Goal: Task Accomplishment & Management: Manage account settings

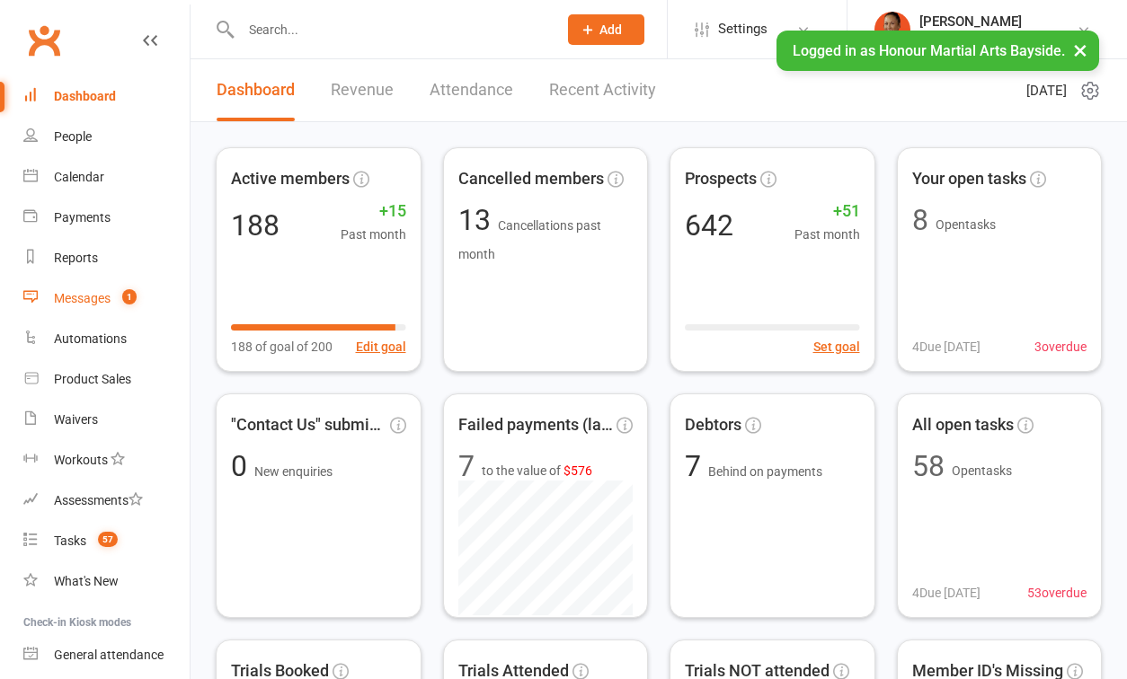
click at [74, 310] on link "Messages 1" at bounding box center [106, 299] width 166 height 40
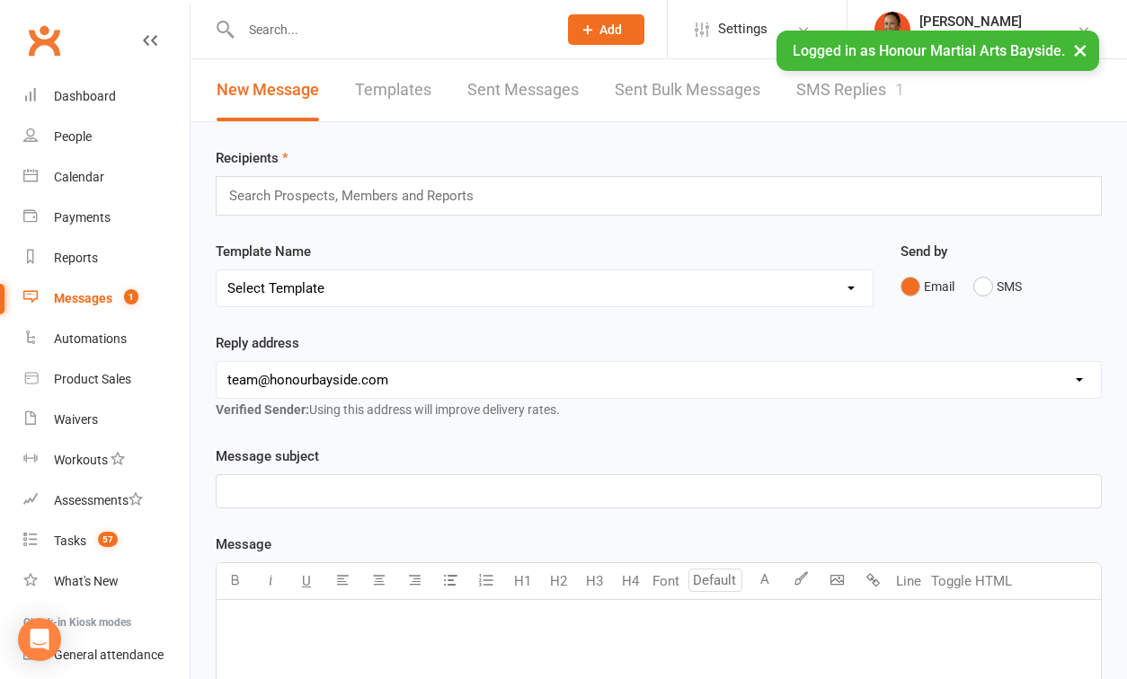
click at [821, 84] on link "SMS Replies 1" at bounding box center [850, 90] width 108 height 62
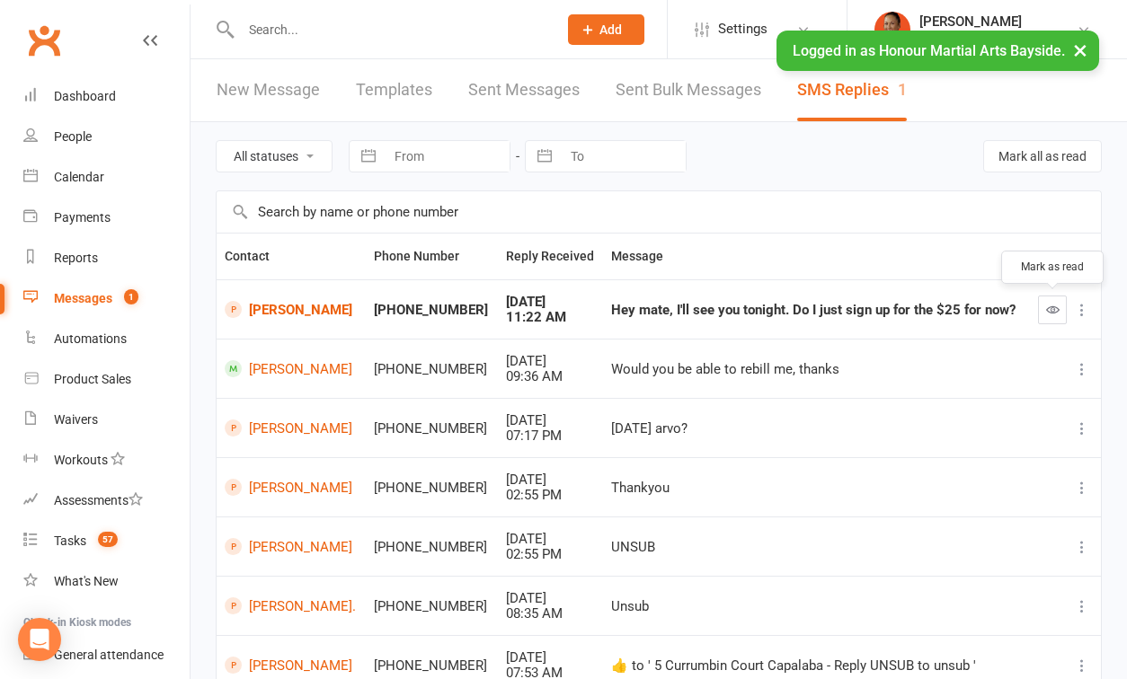
click at [1054, 305] on icon "button" at bounding box center [1052, 309] width 13 height 13
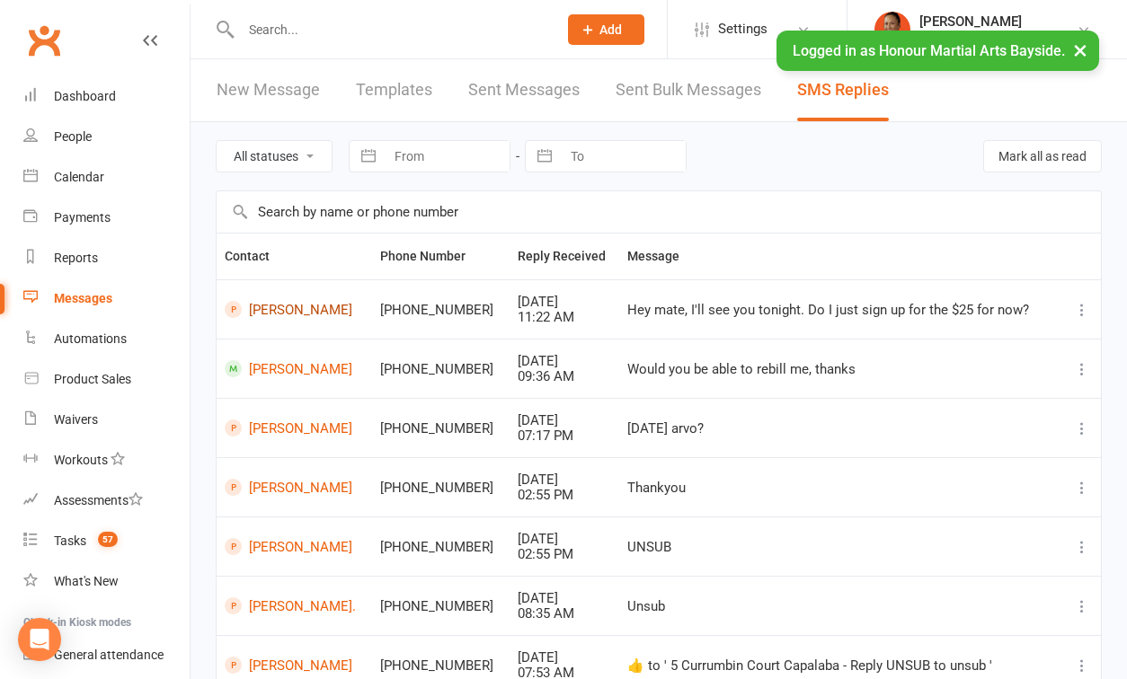
click at [284, 312] on link "Adam Trede" at bounding box center [294, 309] width 139 height 17
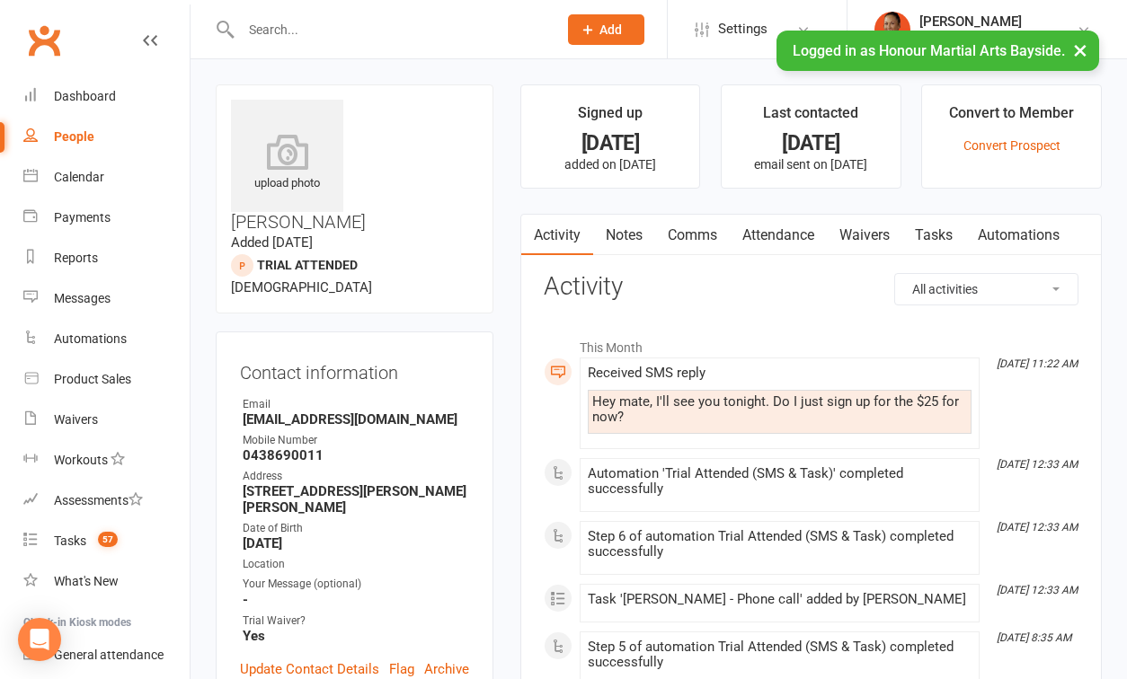
click at [854, 235] on link "Waivers" at bounding box center [864, 235] width 75 height 41
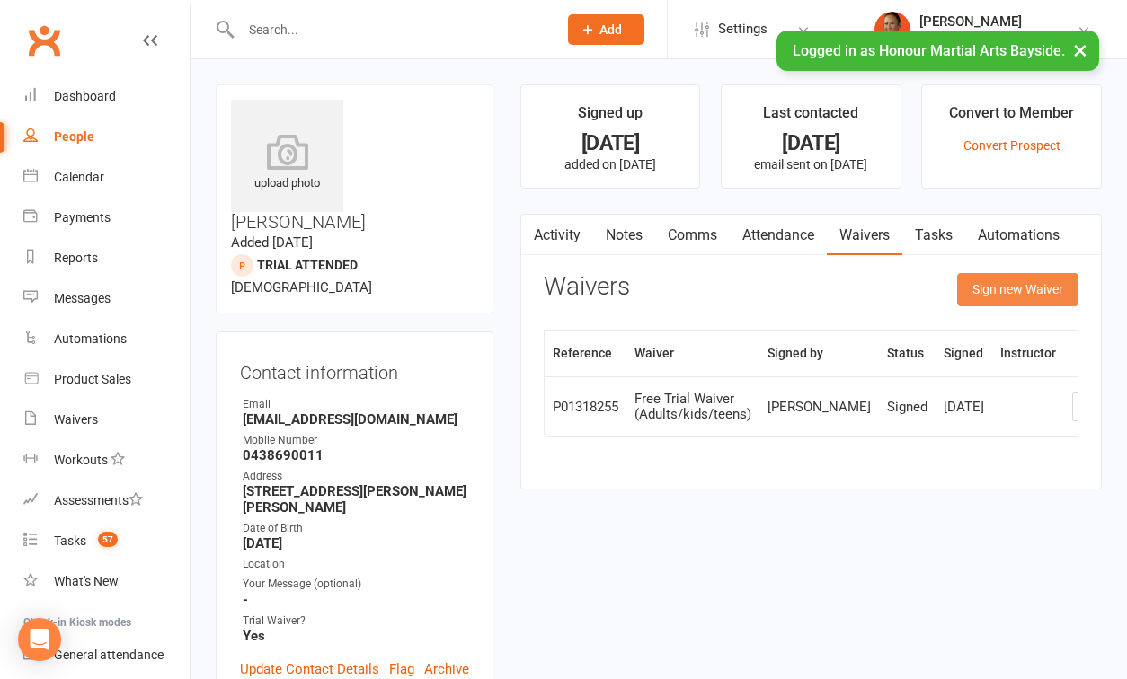
click at [994, 288] on button "Sign new Waiver" at bounding box center [1017, 289] width 121 height 32
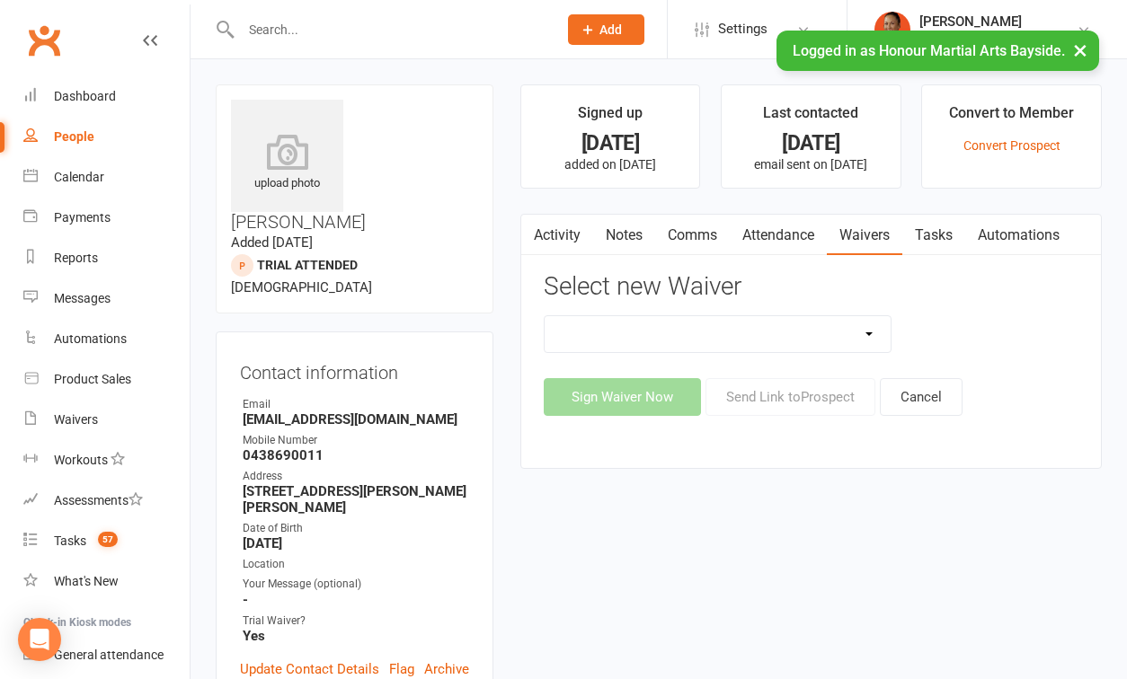
click at [714, 345] on select "Bank Account Update Form Free Trial Waiver (Adults/kids/teens) Membership Activ…" at bounding box center [718, 334] width 346 height 36
select select "10599"
click at [545, 316] on select "Bank Account Update Form Free Trial Waiver (Adults/kids/teens) Membership Activ…" at bounding box center [718, 334] width 346 height 36
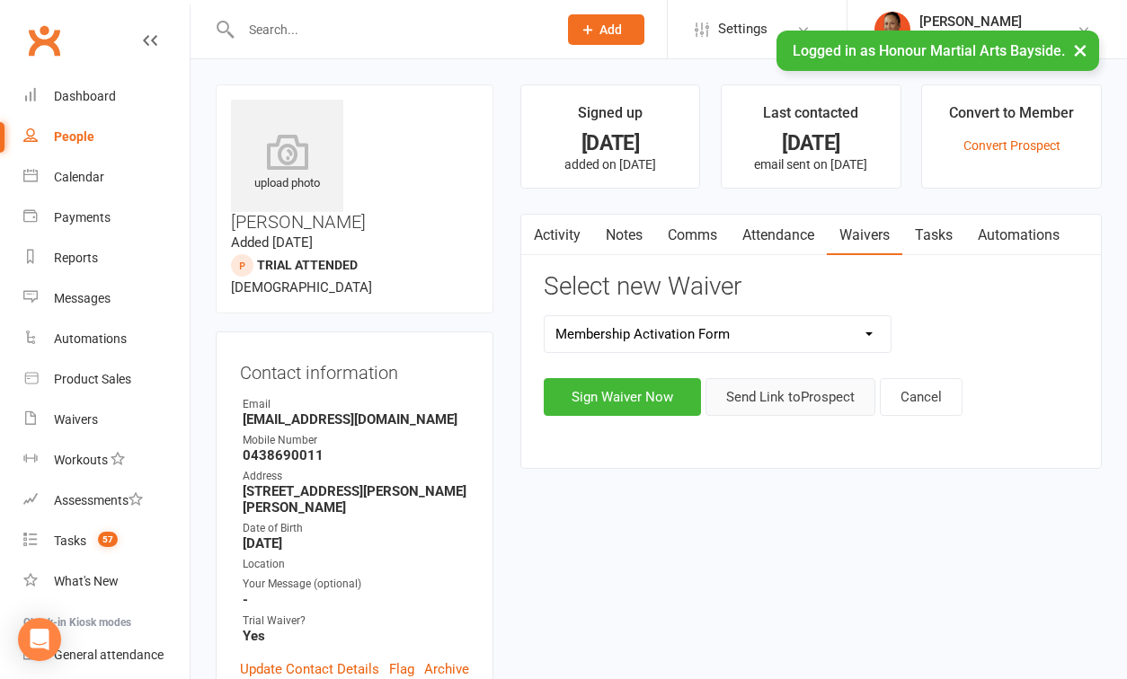
click at [794, 404] on button "Send Link to Prospect" at bounding box center [790, 397] width 170 height 38
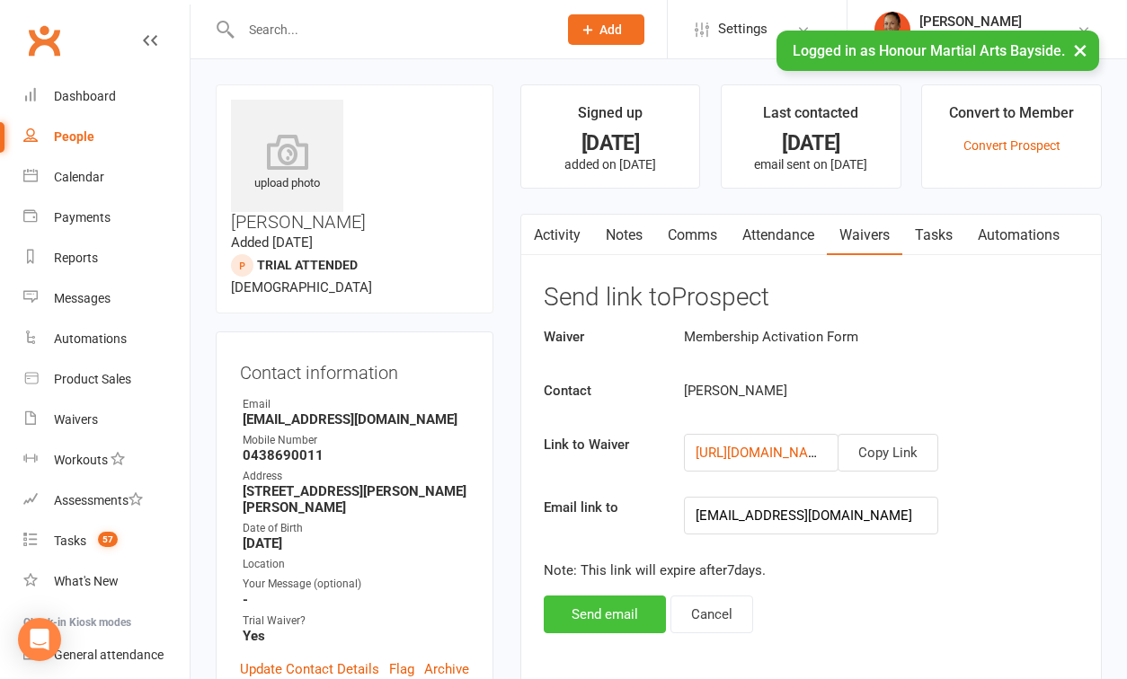
click at [604, 616] on button "Send email" at bounding box center [605, 615] width 122 height 38
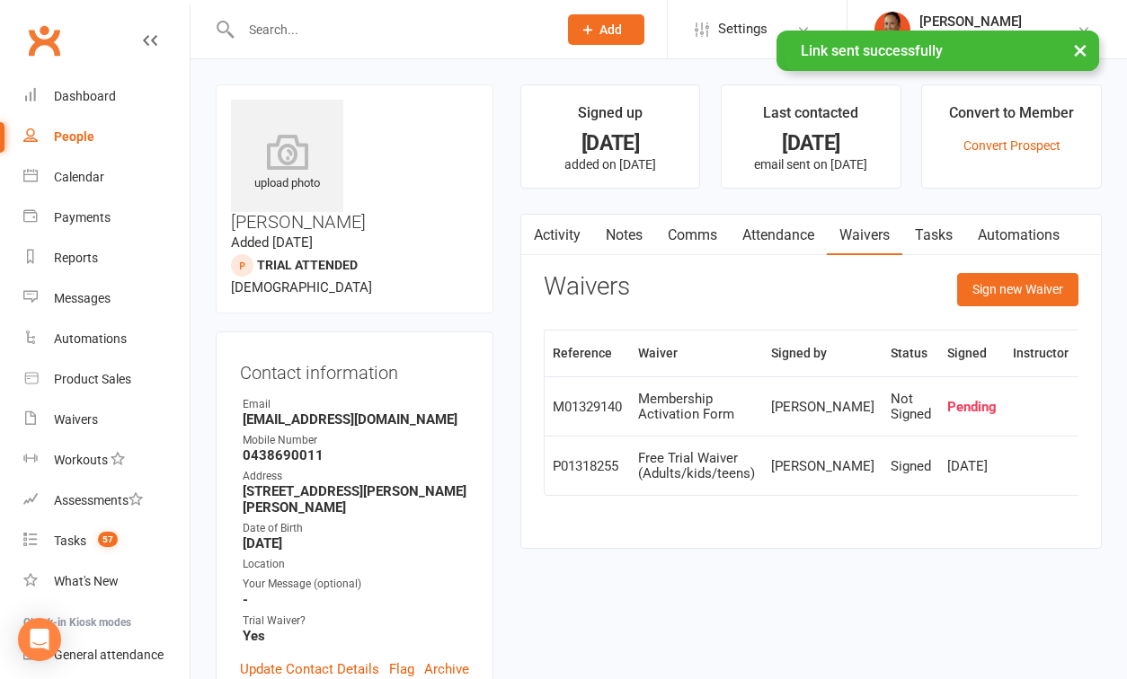
click at [694, 245] on link "Comms" at bounding box center [692, 235] width 75 height 41
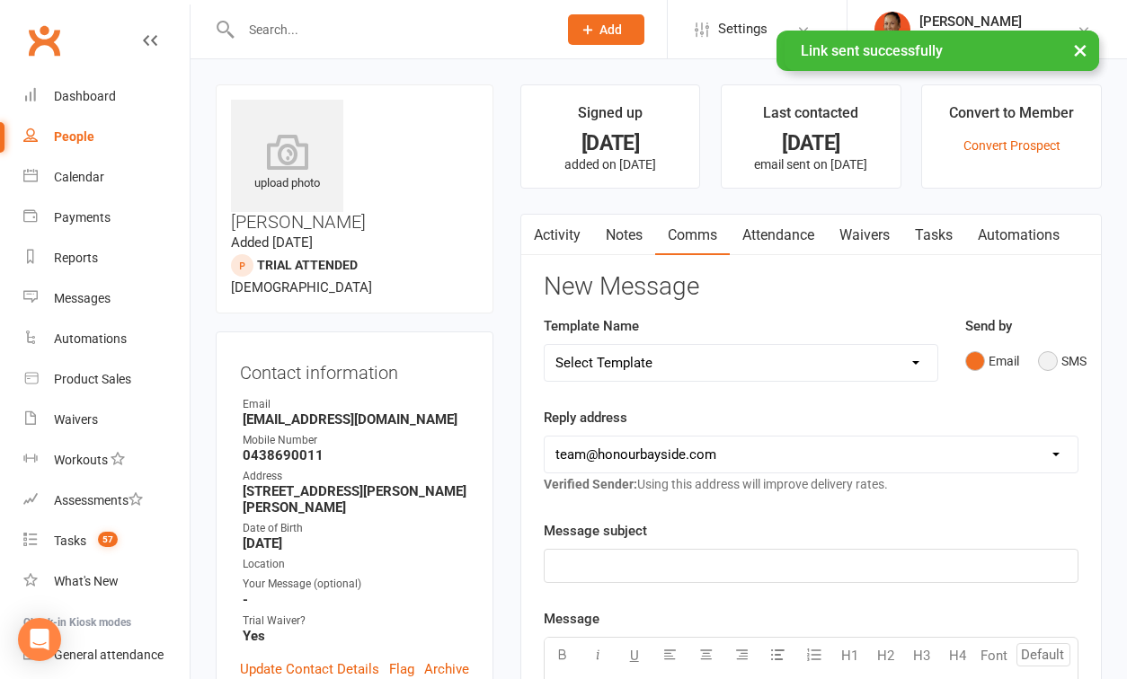
click at [1047, 368] on button "SMS" at bounding box center [1062, 361] width 49 height 34
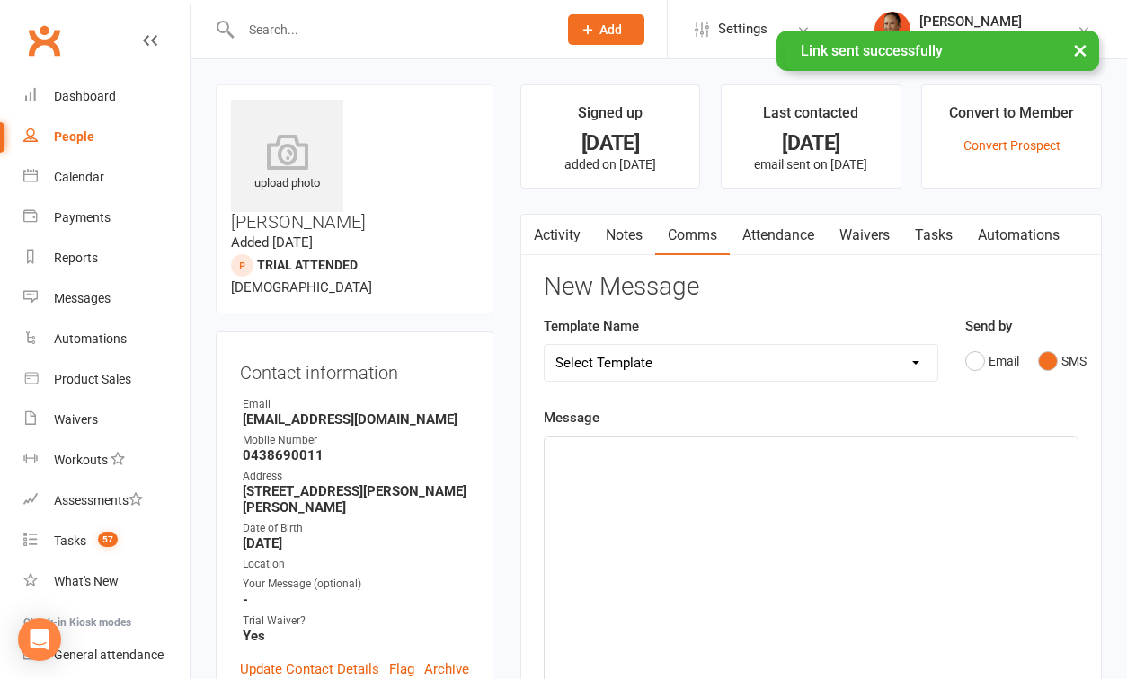
click at [564, 226] on link "Activity" at bounding box center [557, 235] width 72 height 41
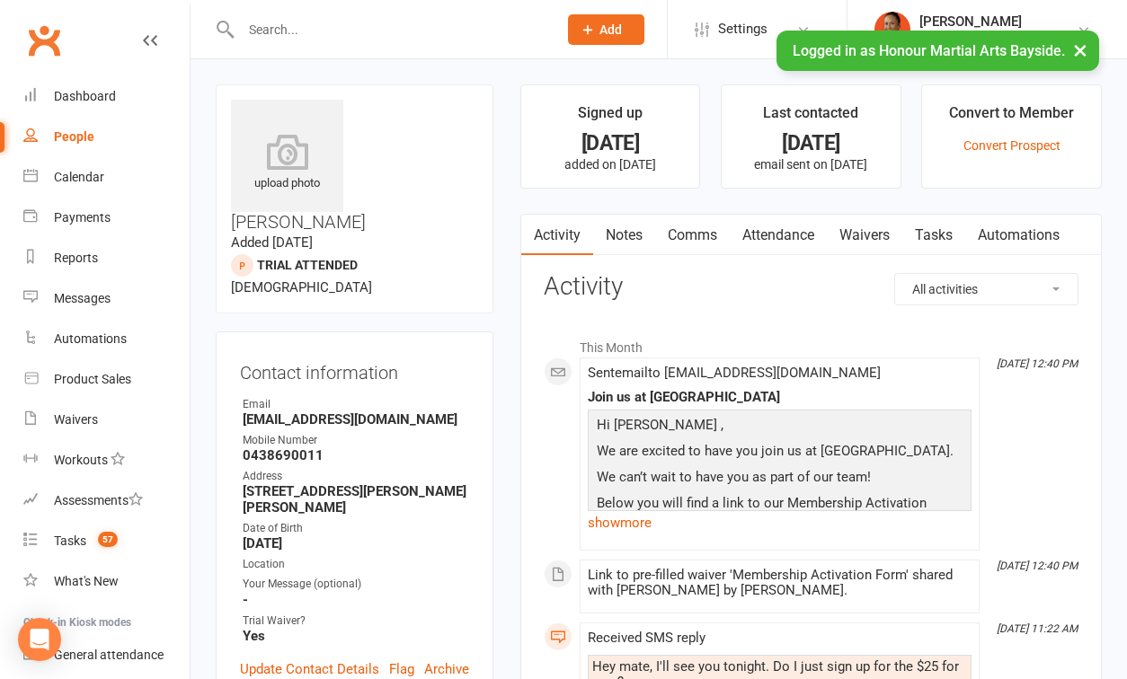
click at [703, 249] on link "Comms" at bounding box center [692, 235] width 75 height 41
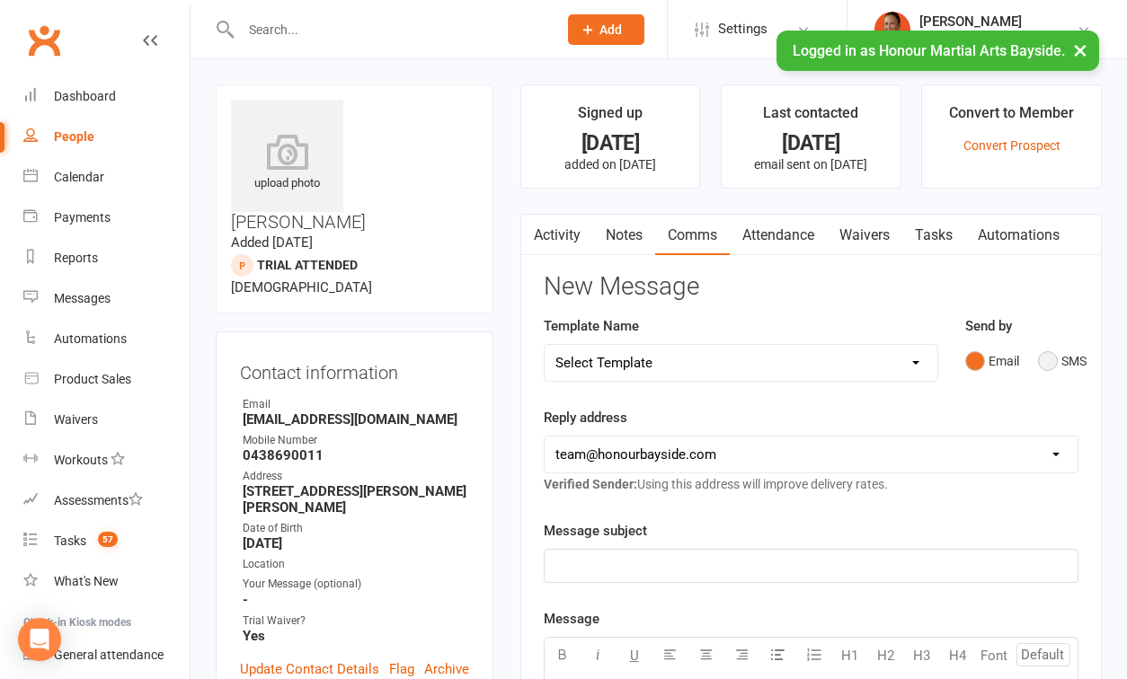
click at [1057, 359] on button "SMS" at bounding box center [1062, 361] width 49 height 34
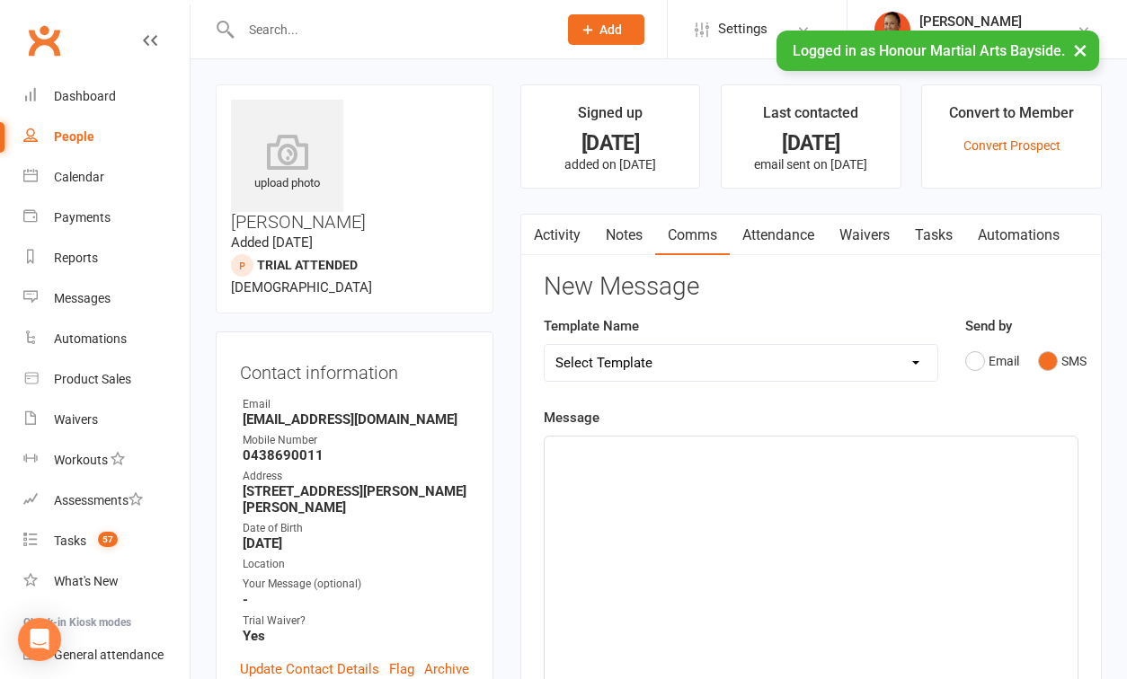
click at [803, 555] on div "﻿" at bounding box center [811, 572] width 533 height 270
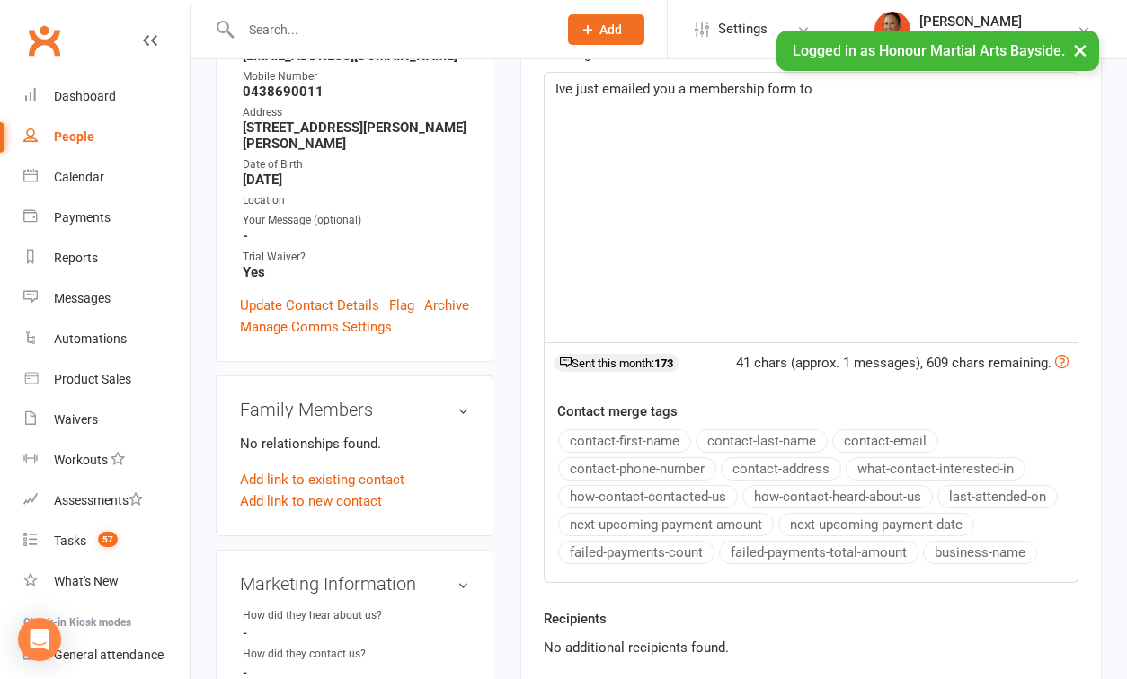
scroll to position [388, 0]
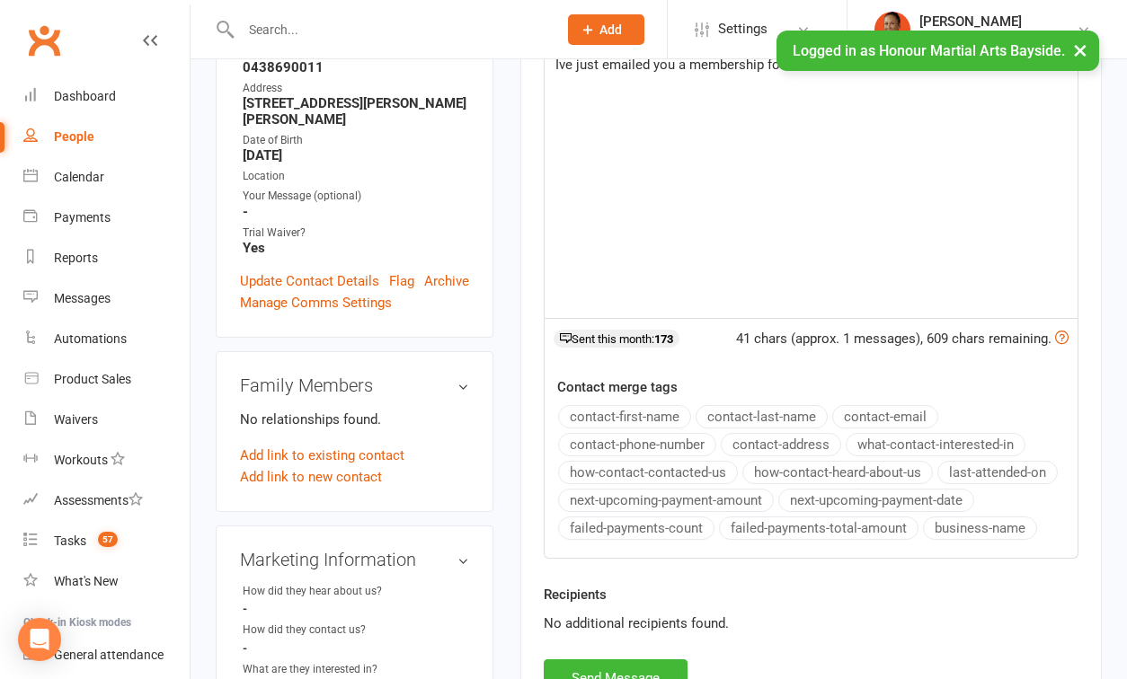
click at [855, 421] on button "contact-email" at bounding box center [885, 416] width 106 height 23
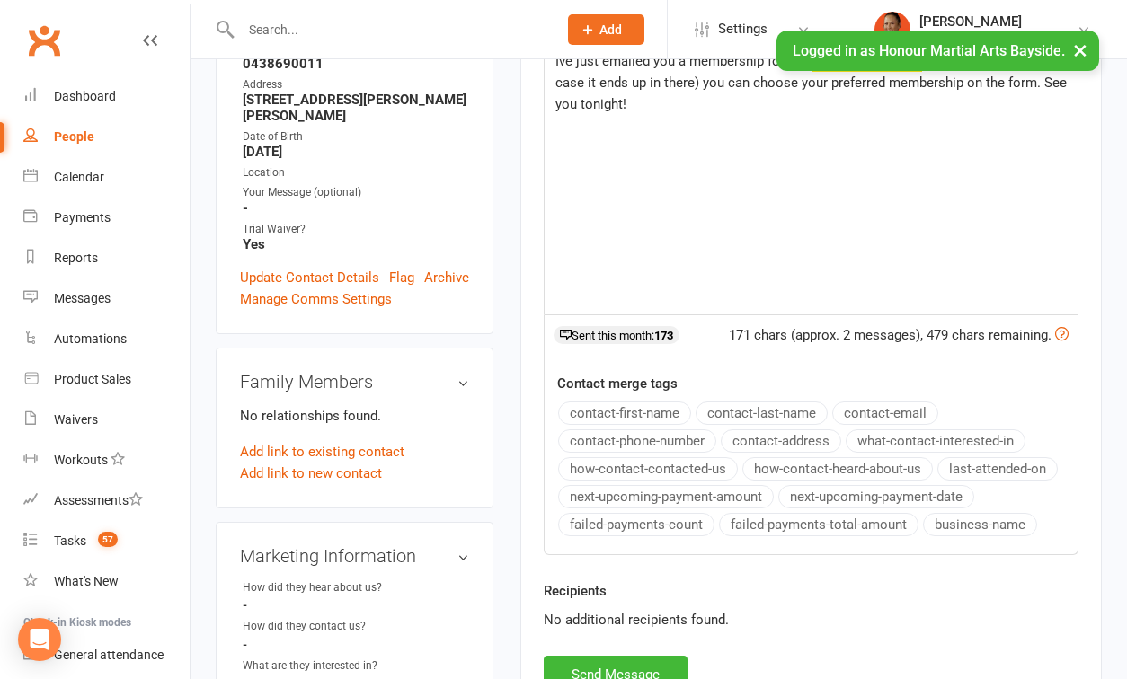
scroll to position [556, 0]
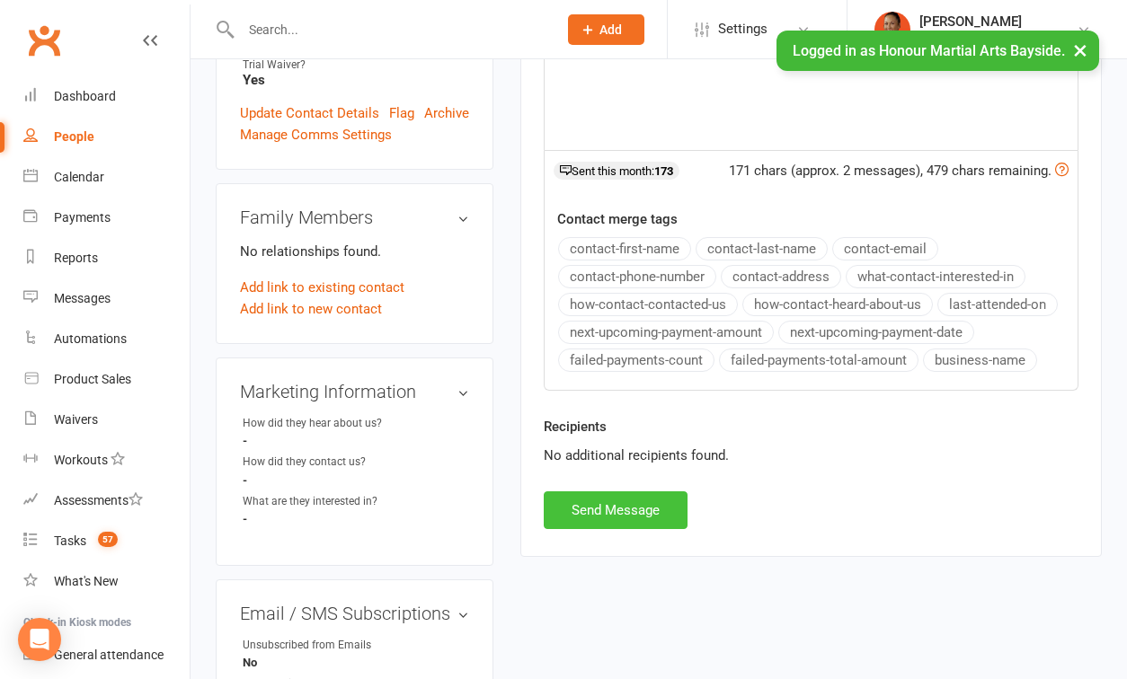
click at [652, 501] on button "Send Message" at bounding box center [616, 511] width 144 height 38
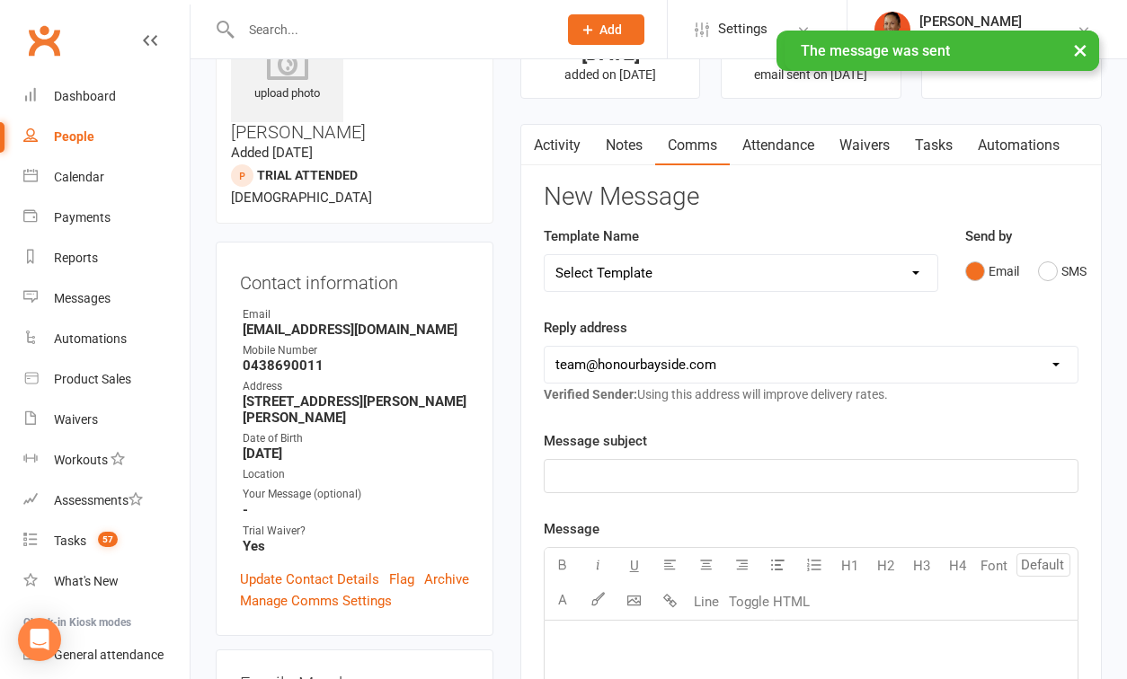
scroll to position [0, 0]
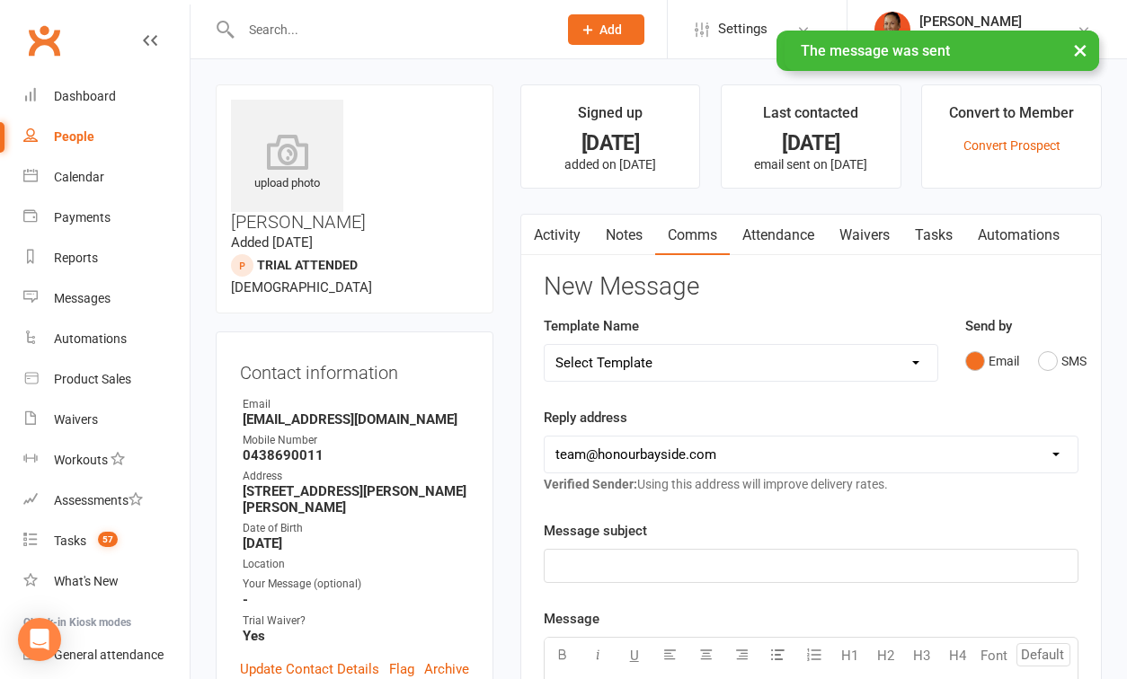
click at [572, 247] on link "Activity" at bounding box center [557, 235] width 72 height 41
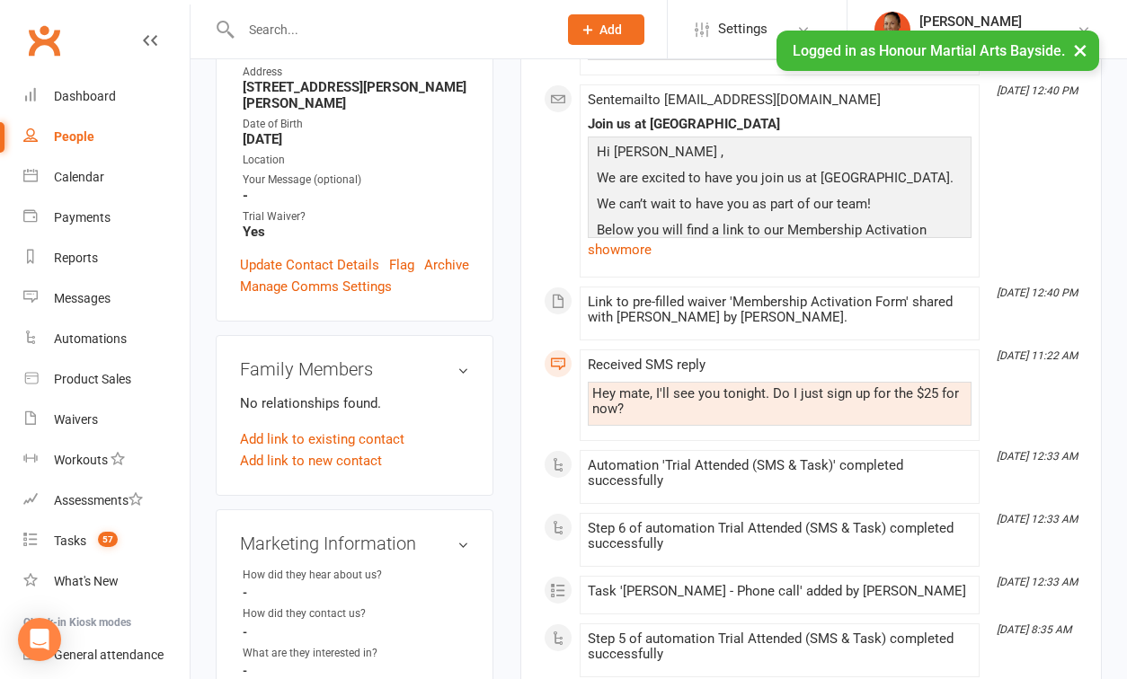
scroll to position [689, 0]
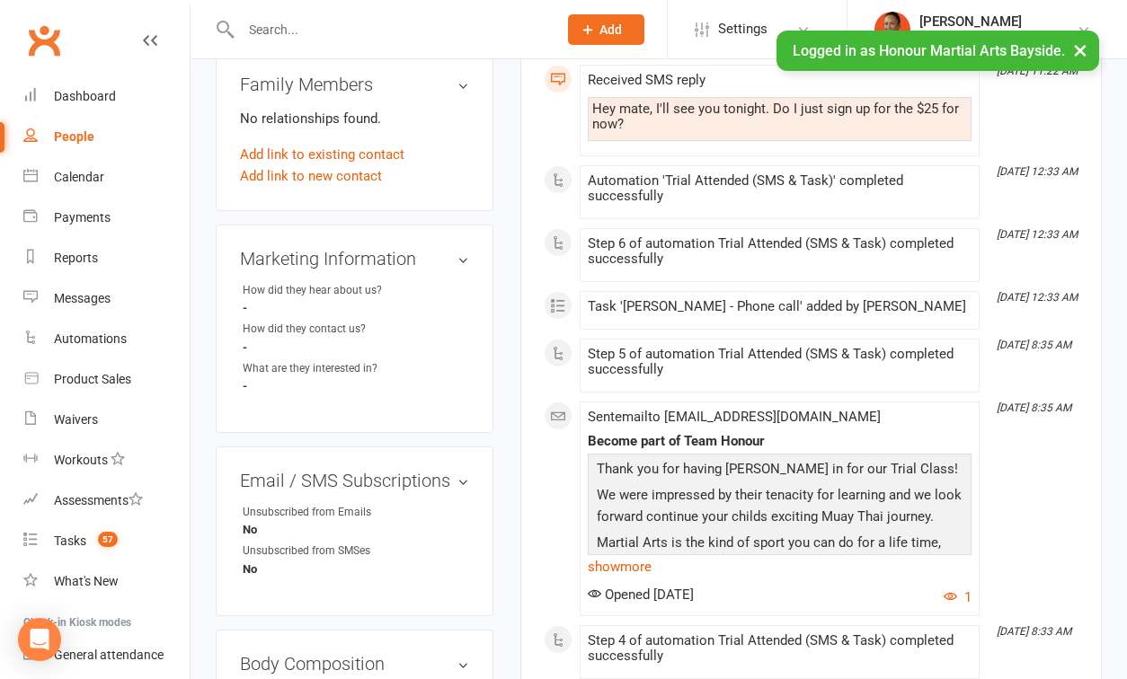
click at [732, 464] on p "Thank you for having Adam in for our Trial Class!" at bounding box center [779, 471] width 375 height 26
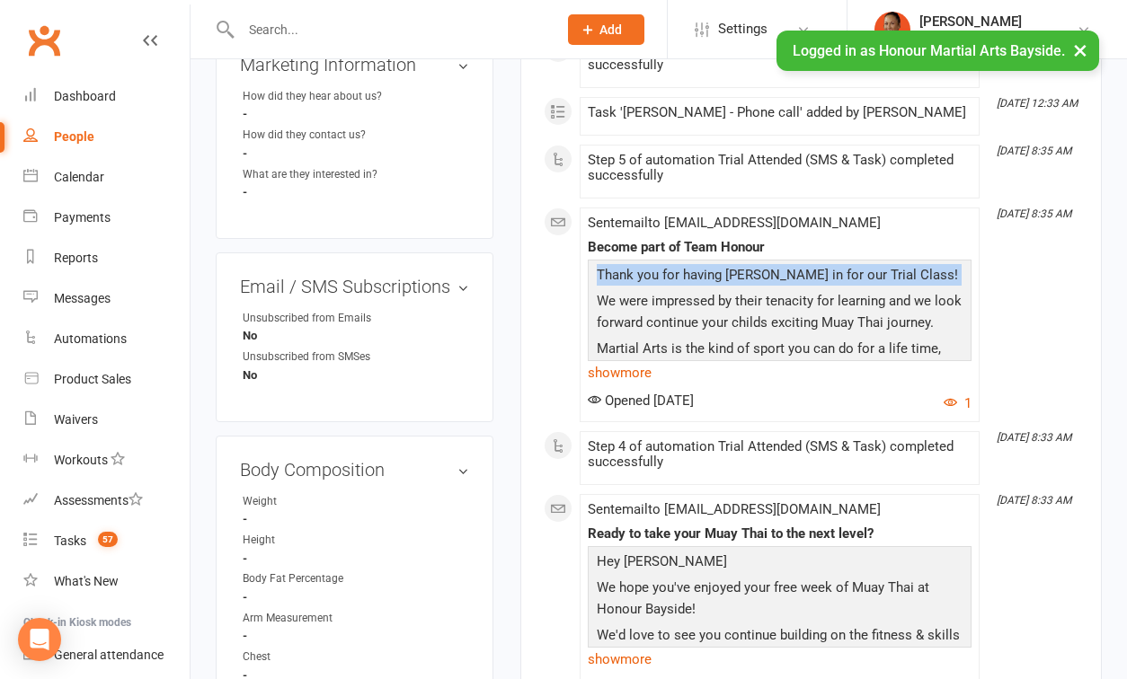
scroll to position [868, 0]
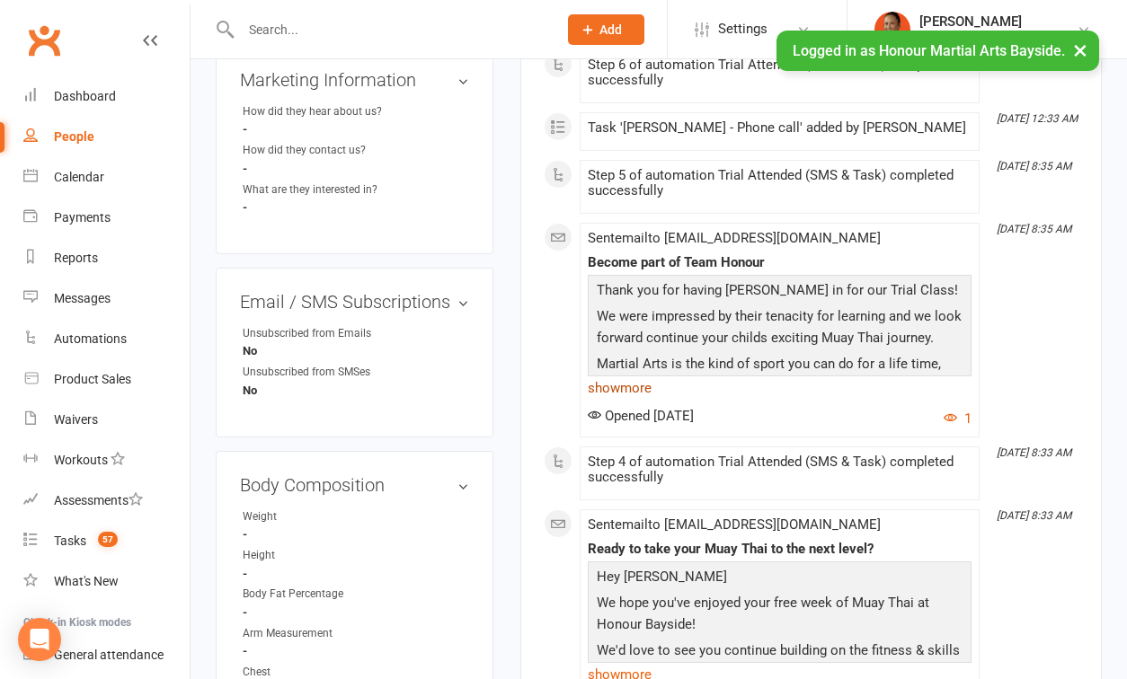
click at [619, 381] on link "show more" at bounding box center [780, 388] width 384 height 25
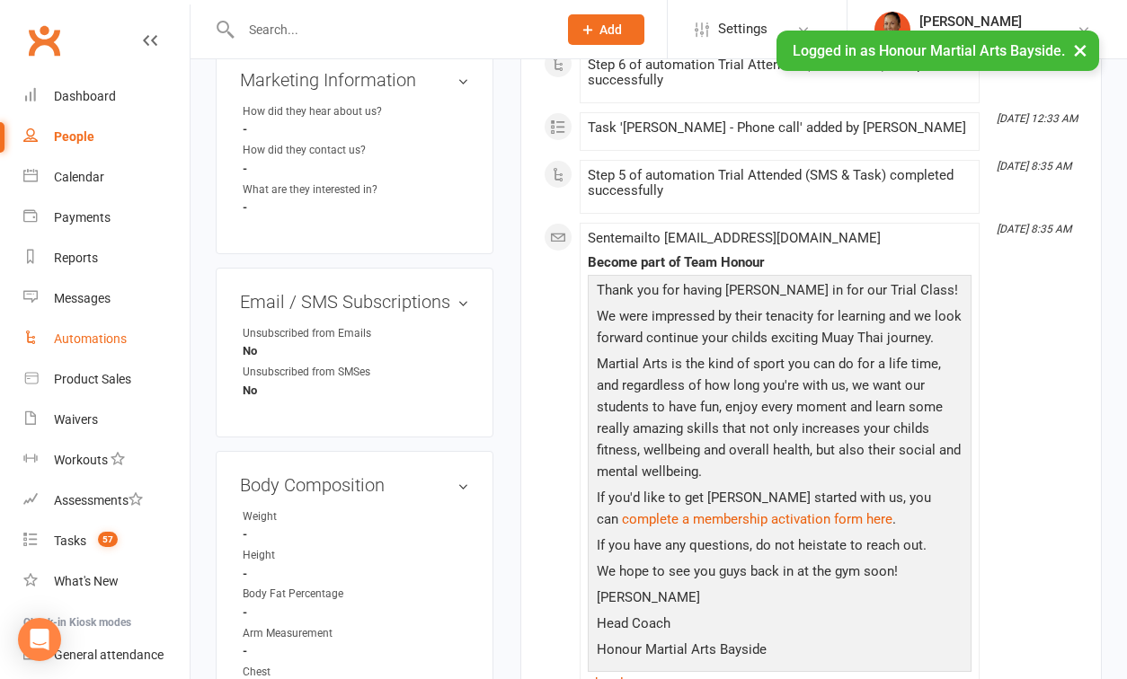
click at [91, 334] on div "Automations" at bounding box center [90, 339] width 73 height 14
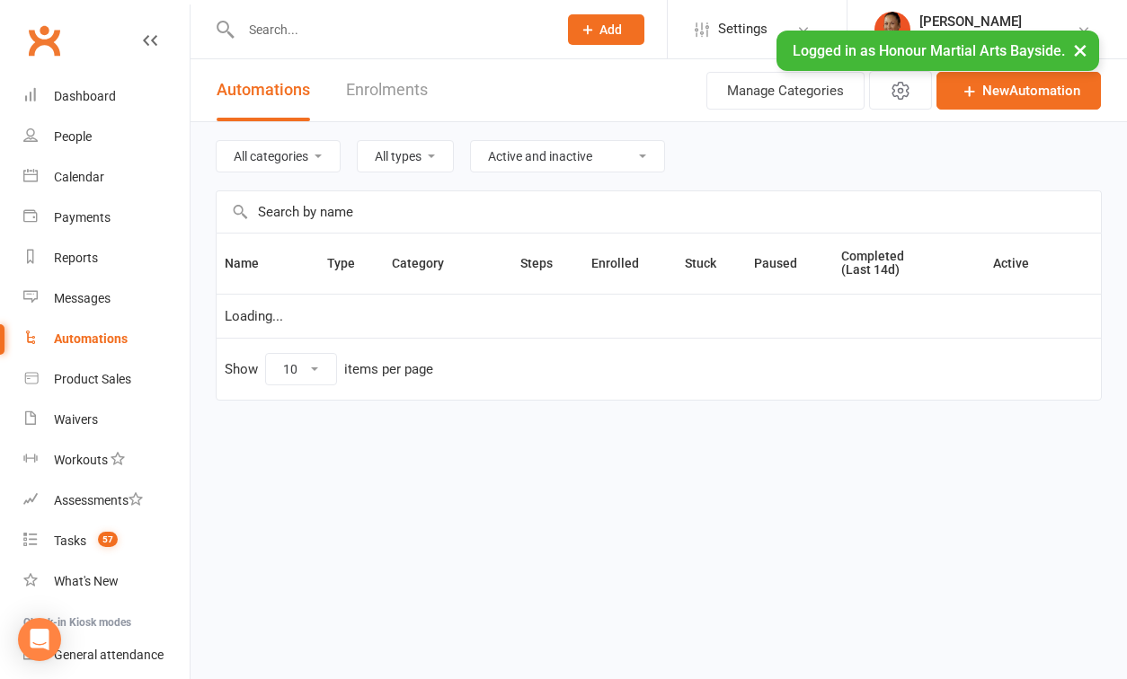
select select "100"
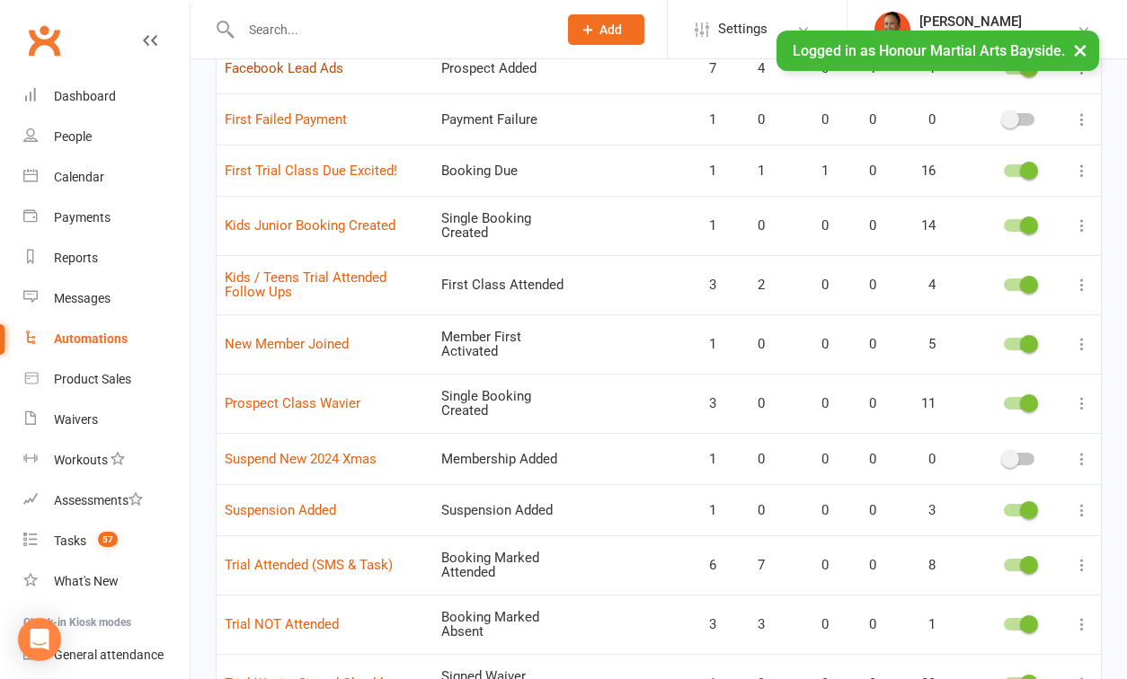
scroll to position [434, 0]
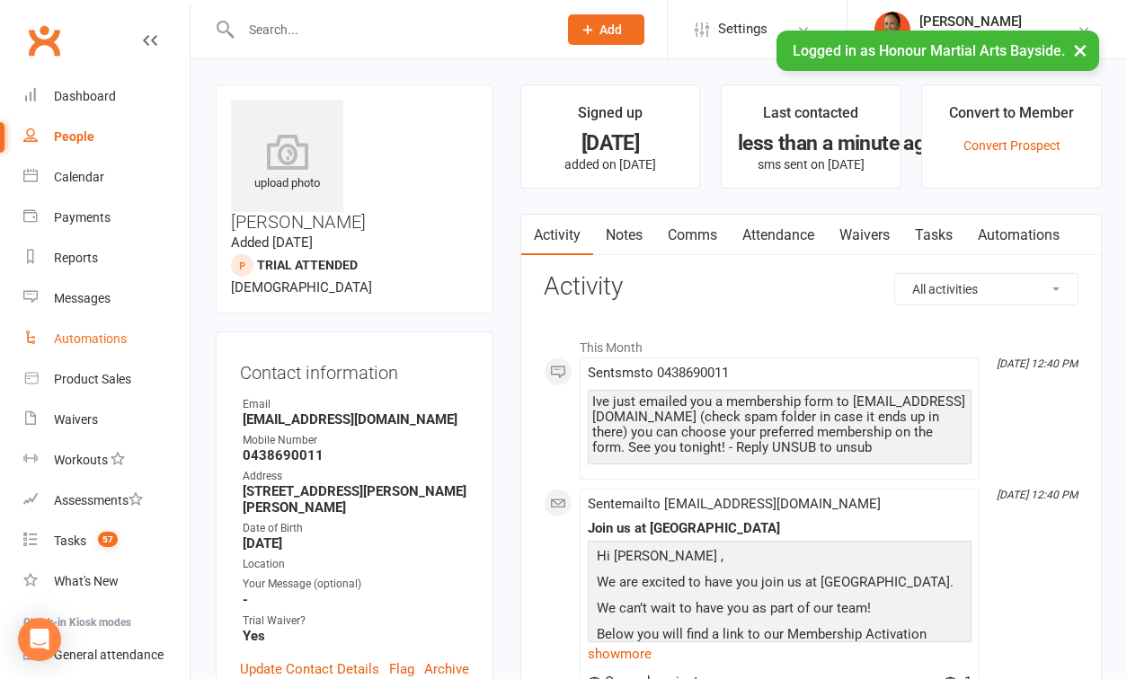
click at [1027, 231] on link "Automations" at bounding box center [1018, 235] width 107 height 41
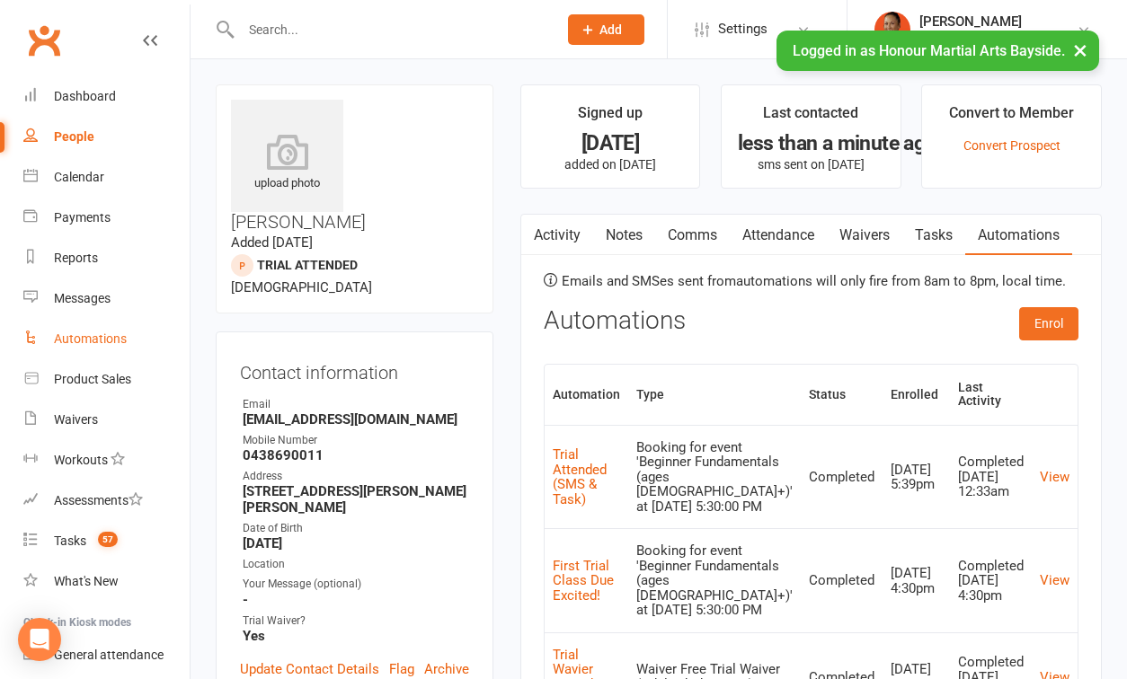
click at [557, 238] on link "Activity" at bounding box center [557, 235] width 72 height 41
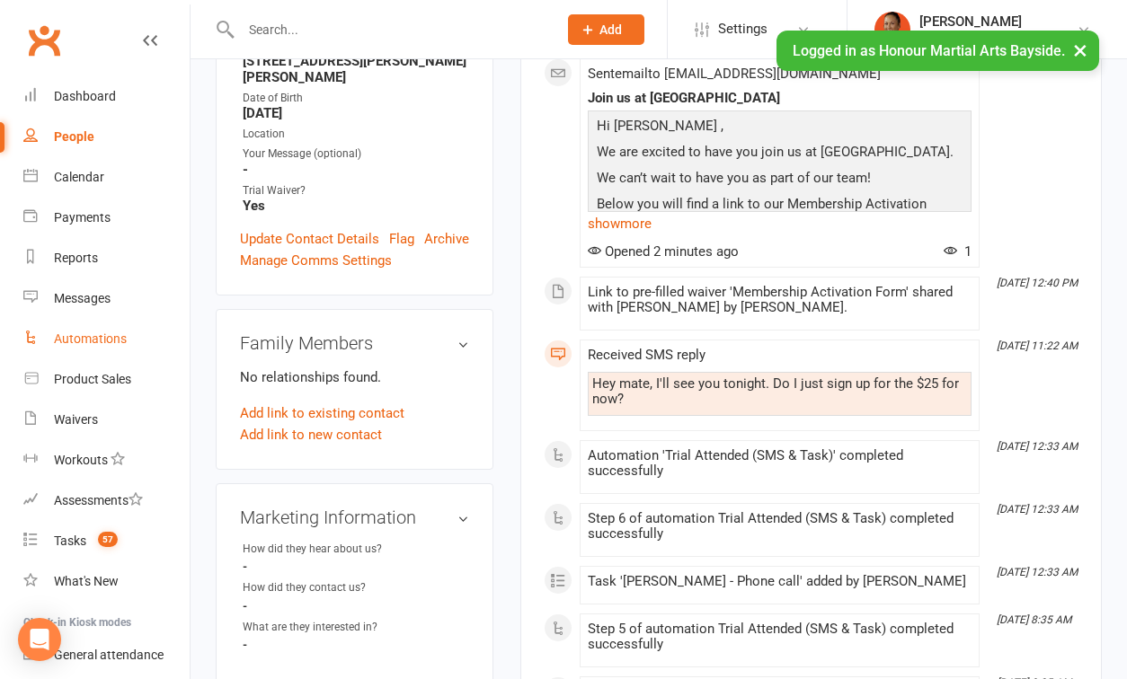
scroll to position [433, 0]
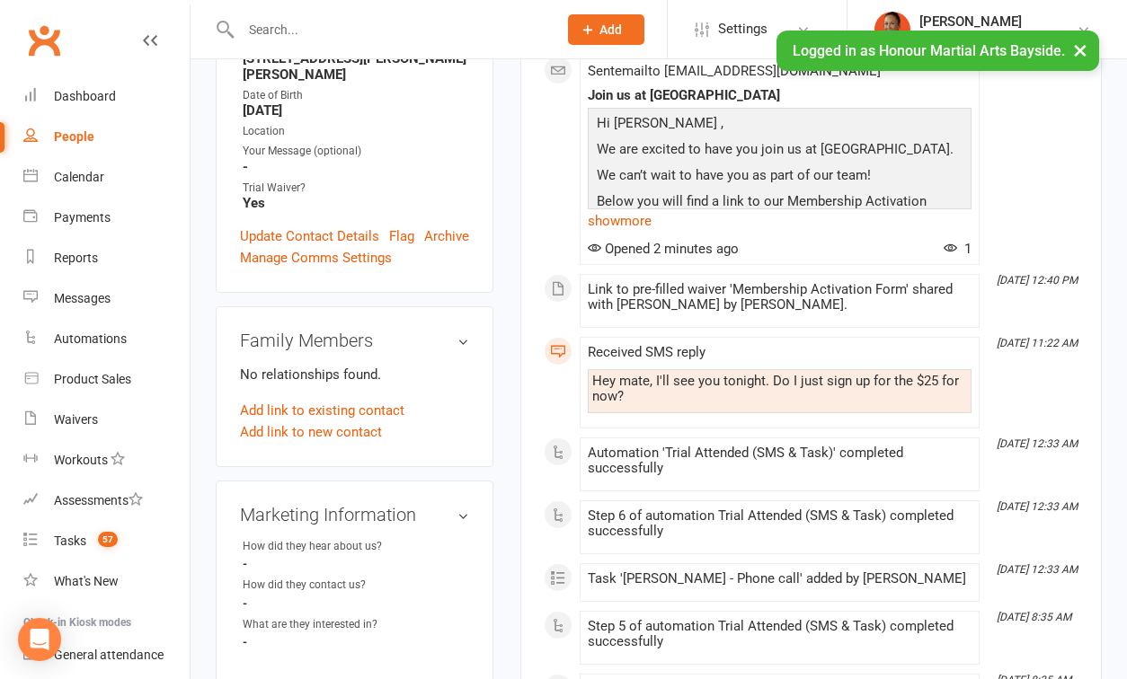
click at [737, 453] on div "Automation 'Trial Attended (SMS & Task)' completed successfully" at bounding box center [780, 461] width 384 height 31
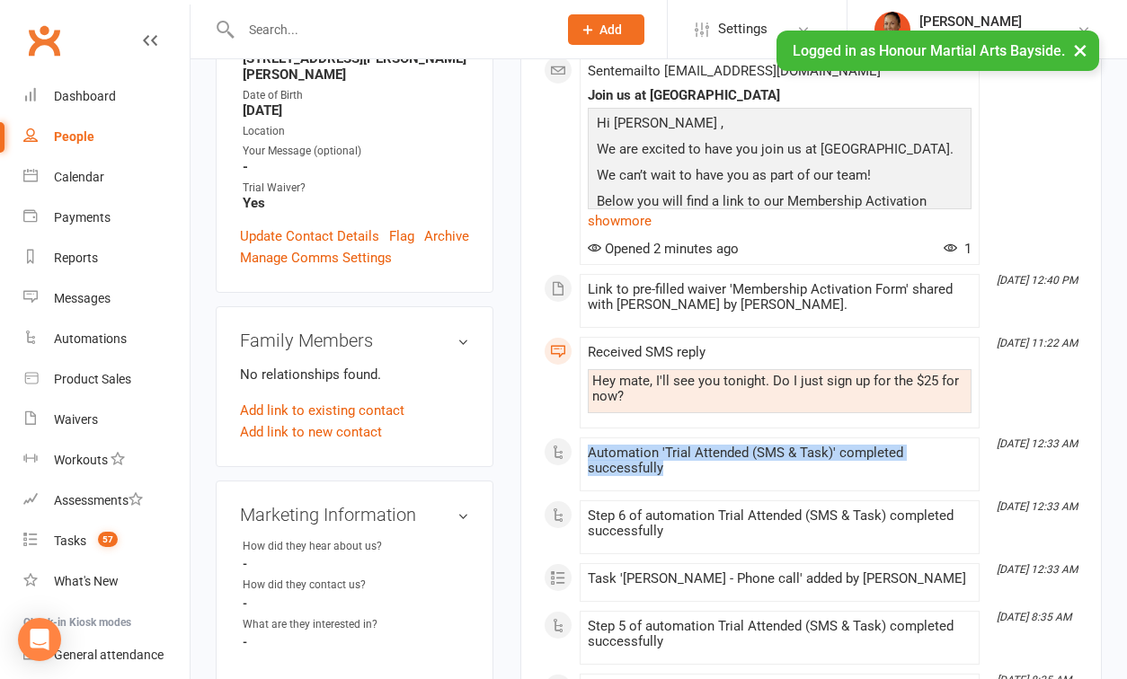
click at [737, 453] on div "Automation 'Trial Attended (SMS & Task)' completed successfully" at bounding box center [780, 461] width 384 height 31
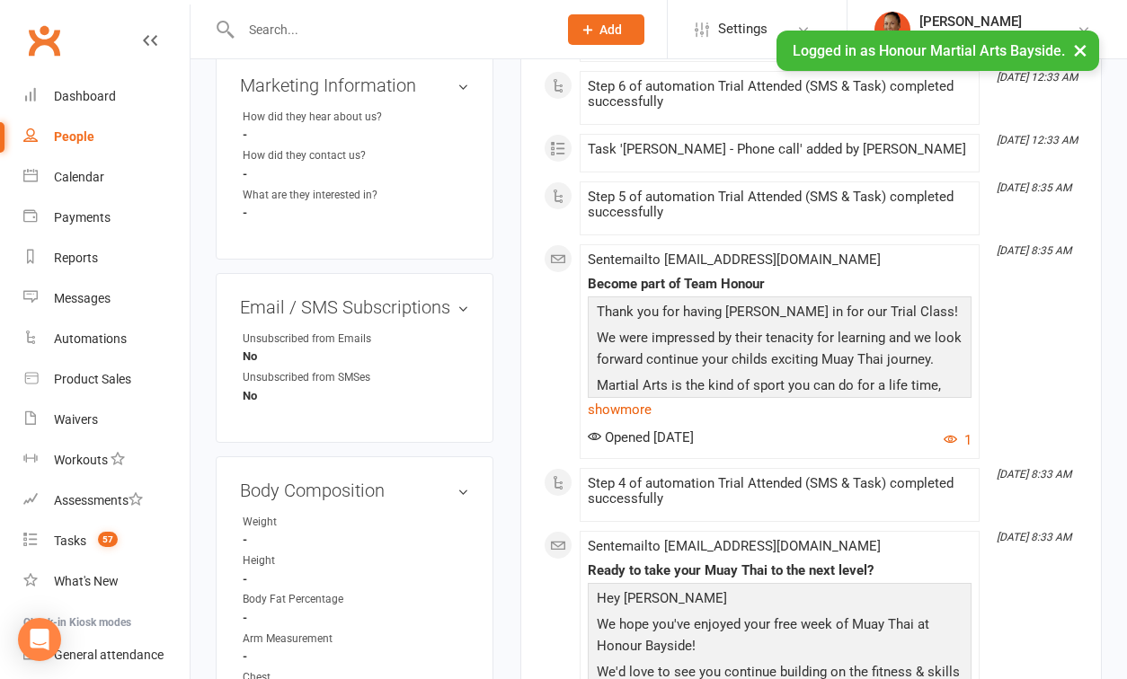
scroll to position [866, 0]
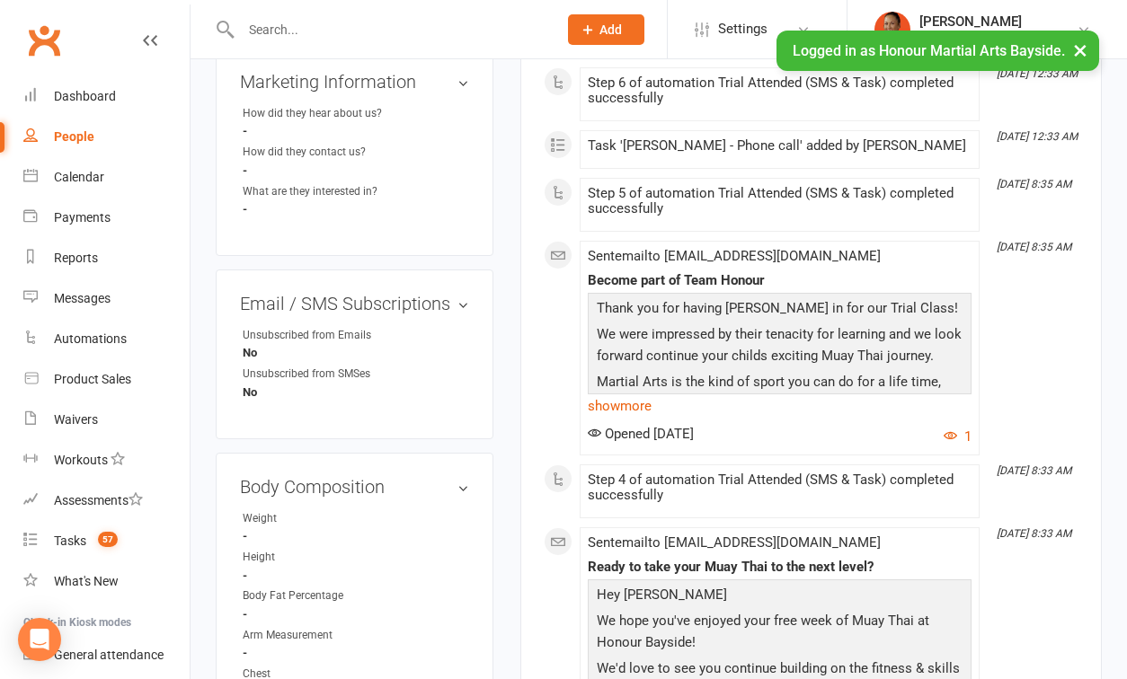
click at [725, 474] on div "Step 4 of automation Trial Attended (SMS & Task) completed successfully" at bounding box center [780, 488] width 384 height 31
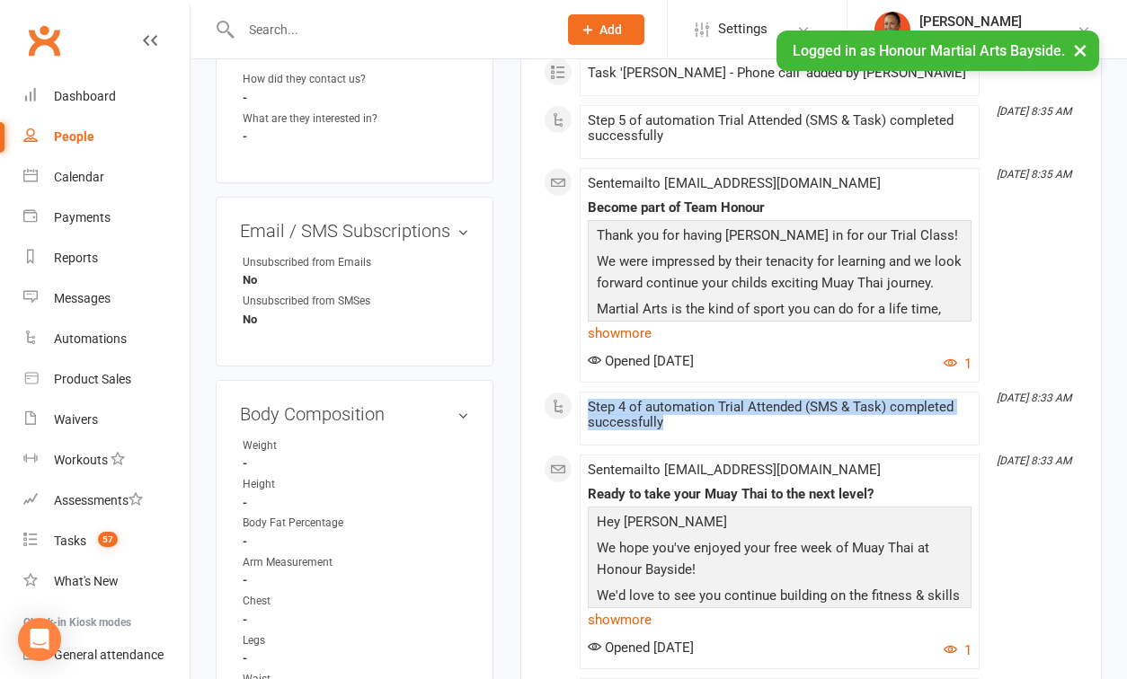
scroll to position [931, 0]
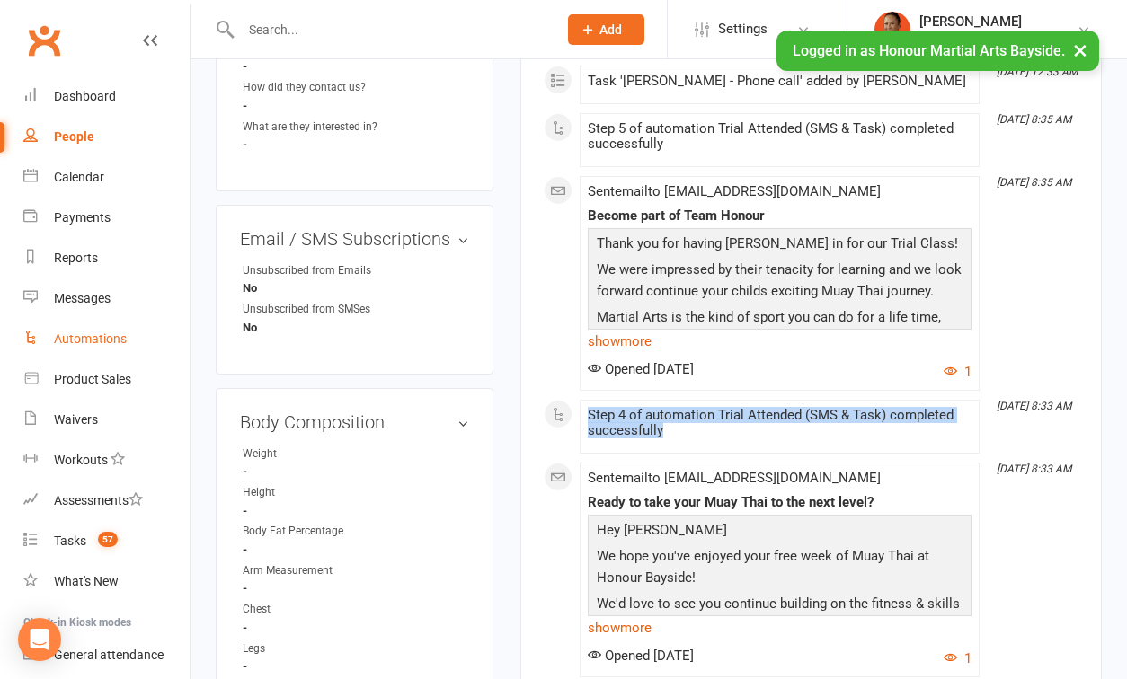
click at [111, 349] on link "Automations" at bounding box center [106, 339] width 166 height 40
select select "100"
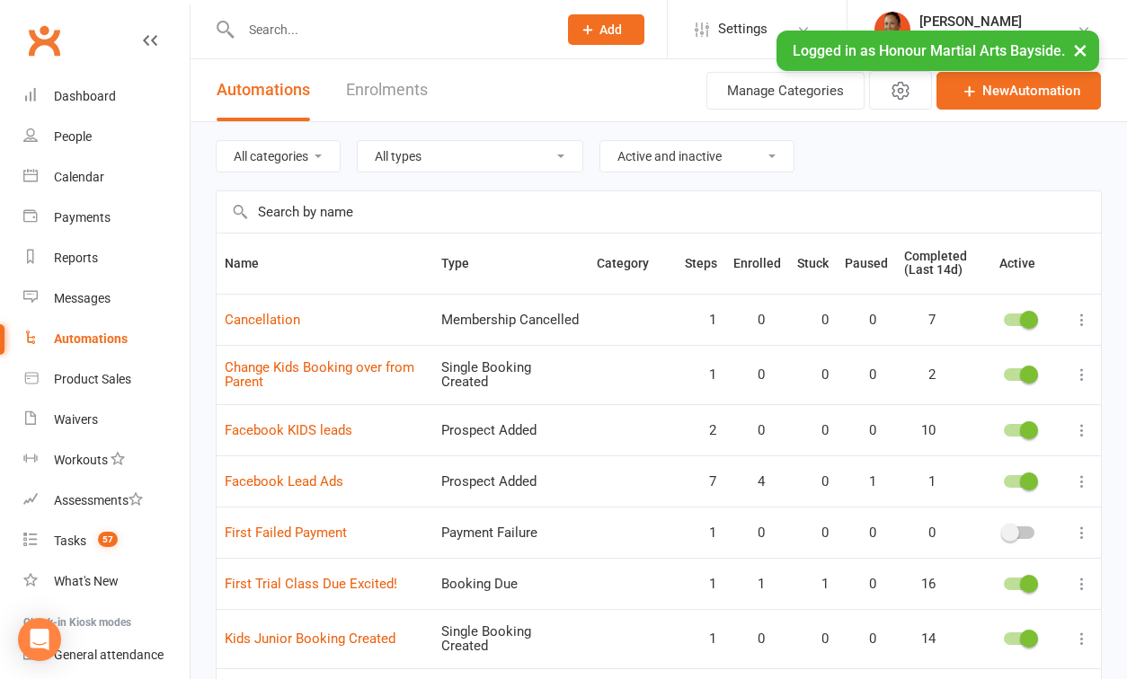
click at [390, 227] on input "text" at bounding box center [659, 211] width 884 height 41
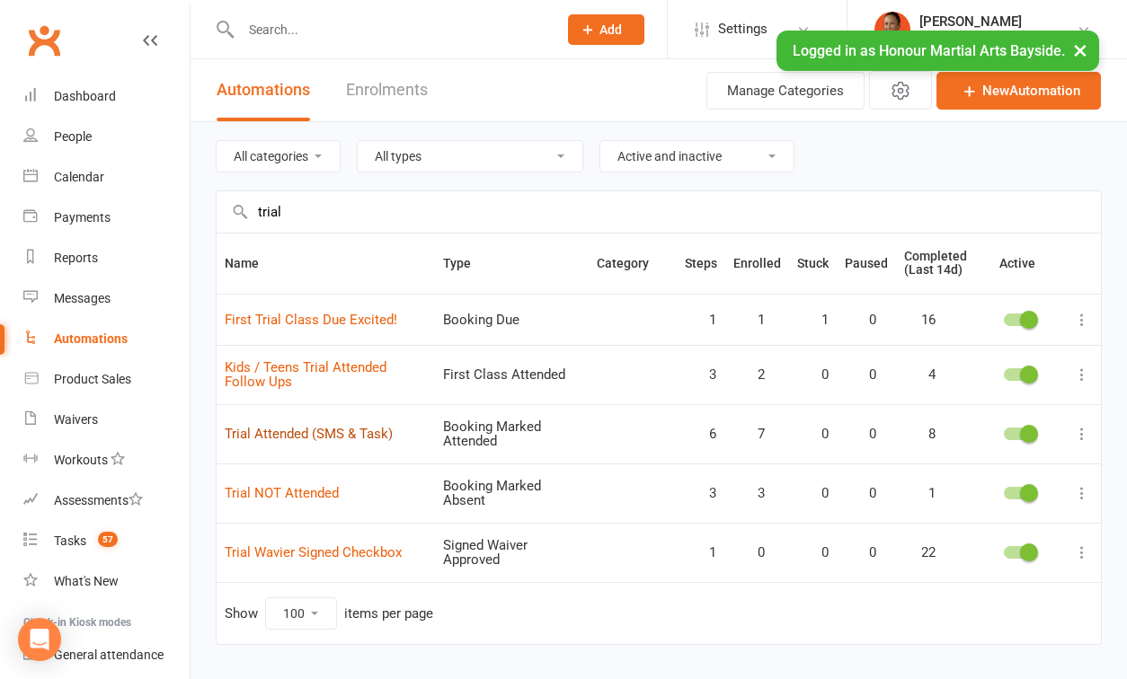
type input "trial"
click at [359, 433] on link "Trial Attended (SMS & Task)" at bounding box center [309, 434] width 168 height 16
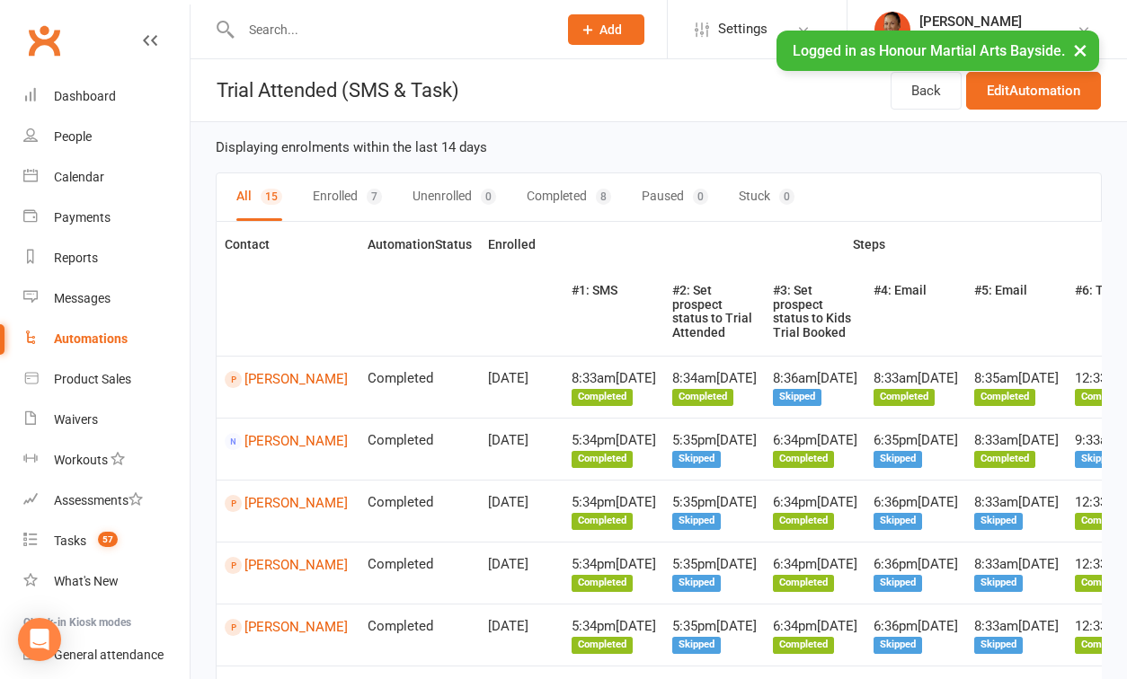
click at [1080, 52] on button "×" at bounding box center [1080, 50] width 32 height 39
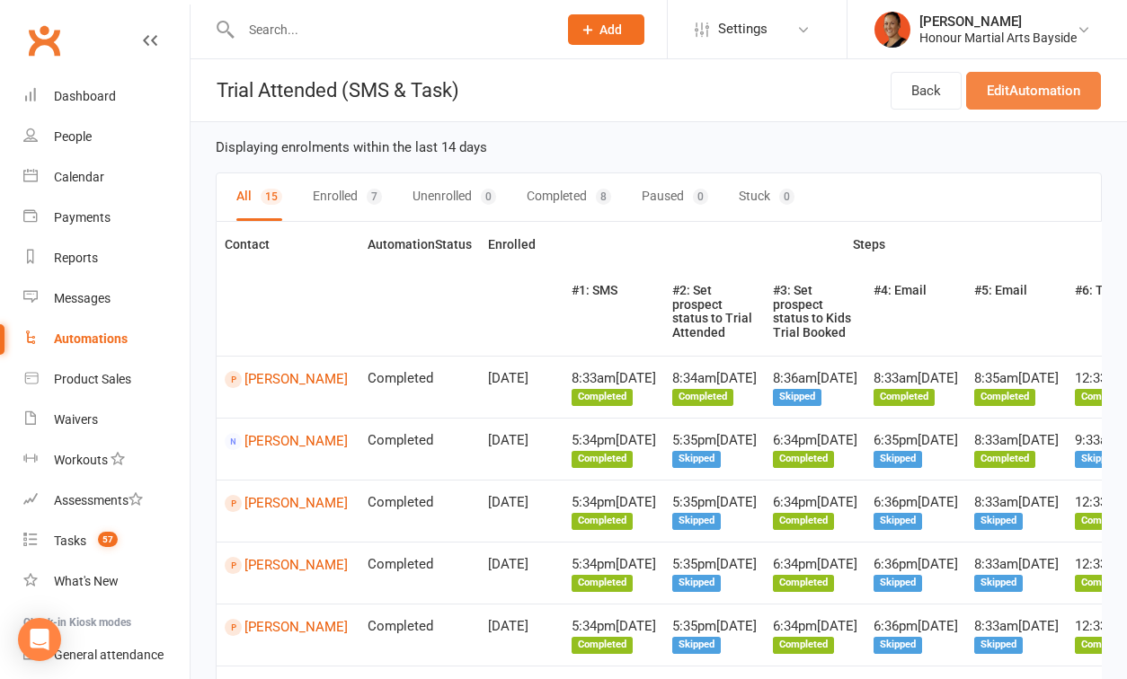
click at [1019, 97] on link "Edit Automation" at bounding box center [1033, 91] width 135 height 38
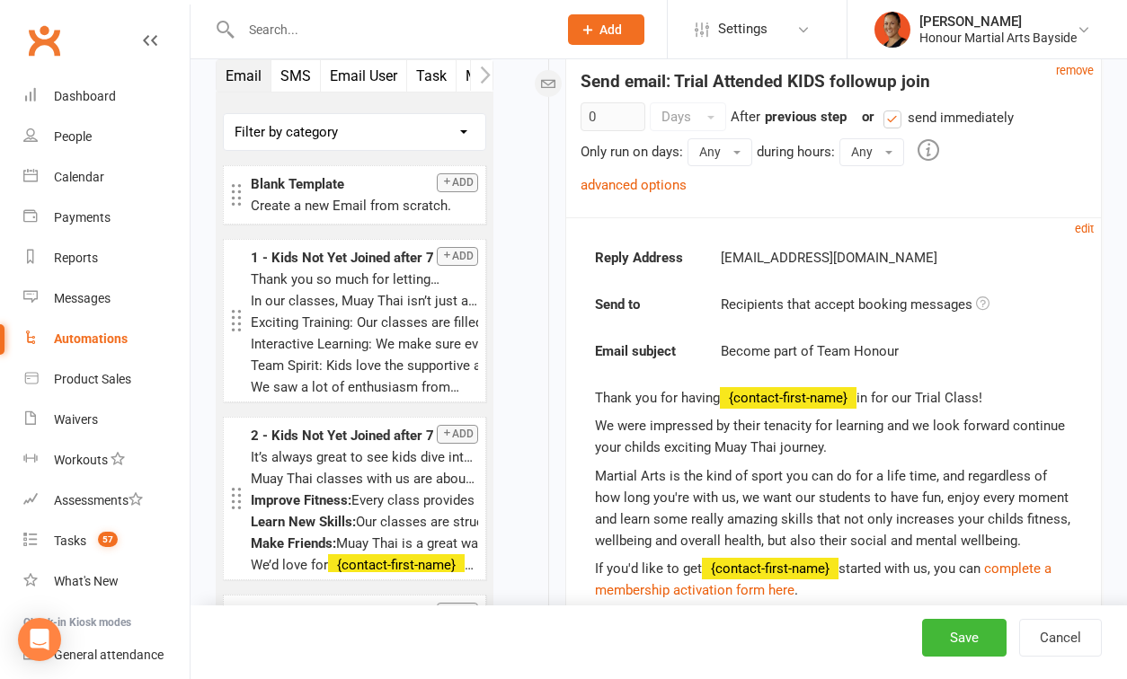
scroll to position [2121, 0]
click at [661, 182] on link "advanced options" at bounding box center [634, 184] width 106 height 16
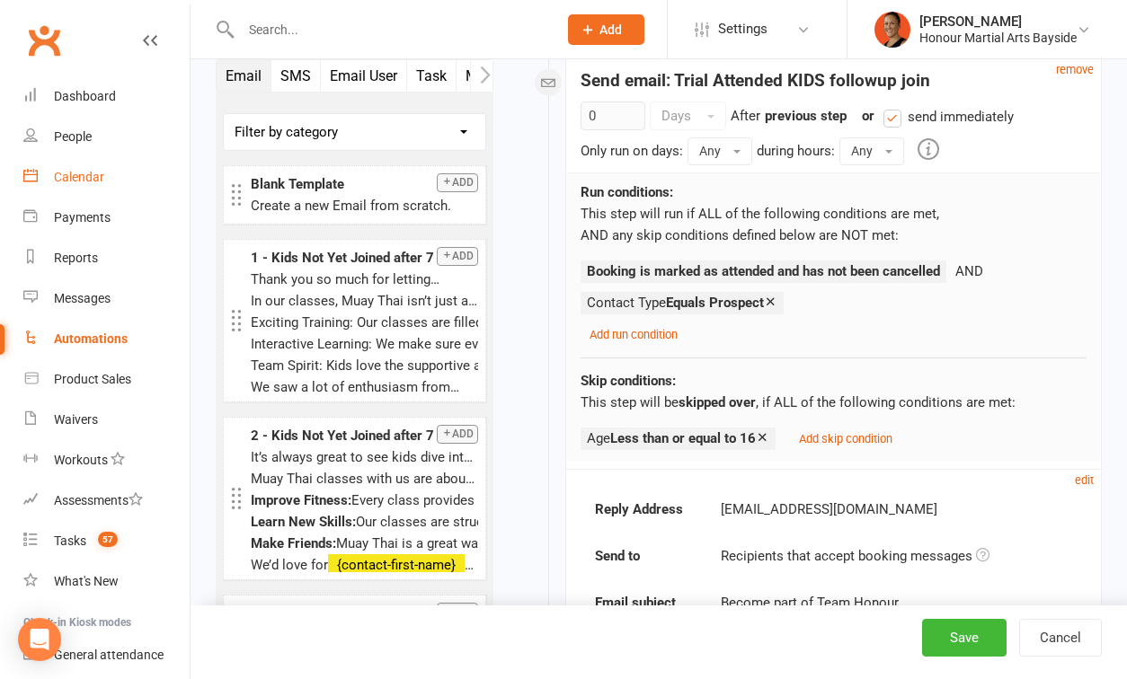
click at [85, 175] on div "Calendar" at bounding box center [79, 177] width 50 height 14
click at [628, 266] on strong "Booking is marked as attended and has not been cancelled" at bounding box center [763, 271] width 353 height 16
click at [768, 439] on icon at bounding box center [762, 436] width 13 height 13
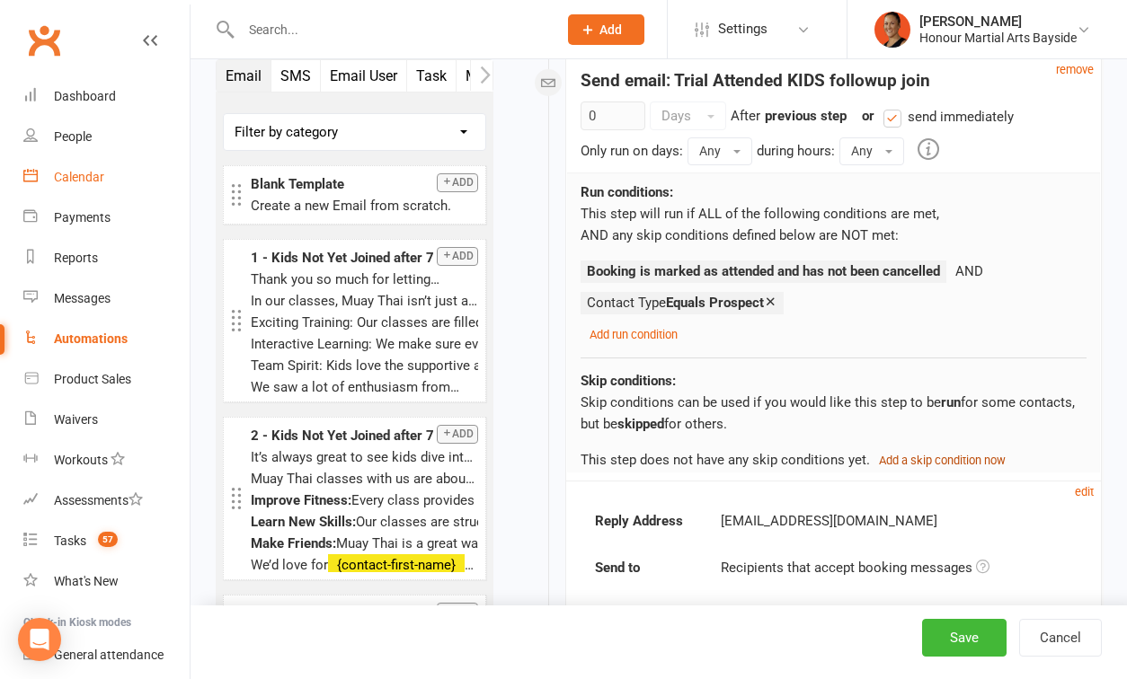
click at [892, 460] on small "Add a skip condition now" at bounding box center [942, 460] width 127 height 13
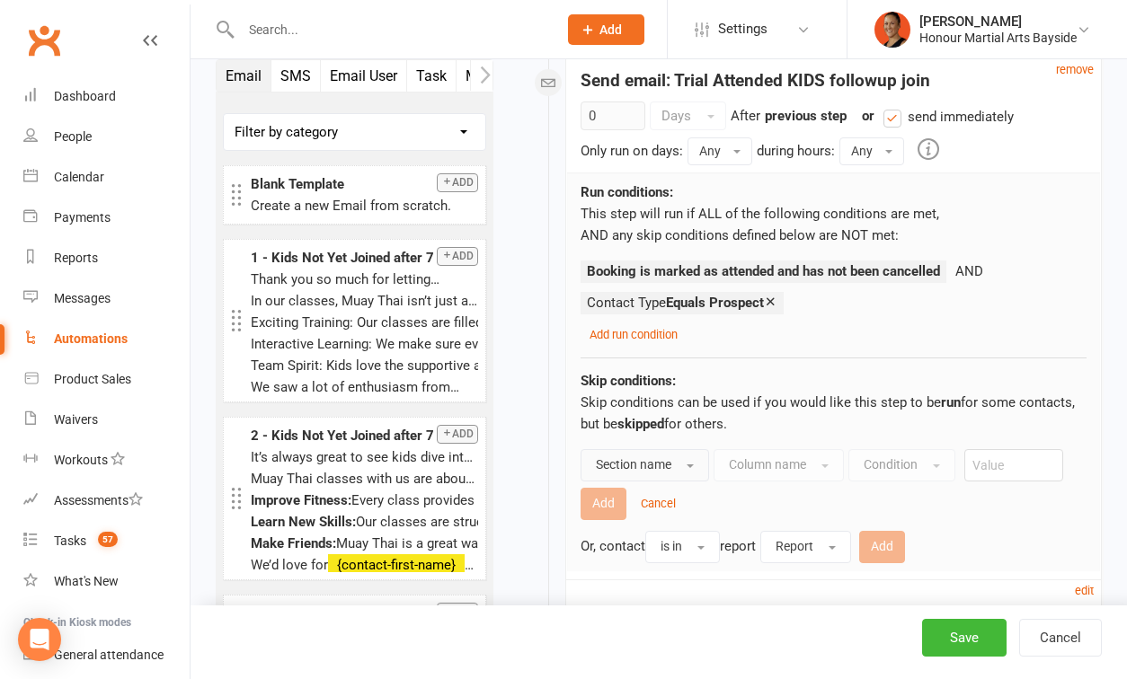
click at [673, 464] on button "Section name" at bounding box center [645, 465] width 129 height 32
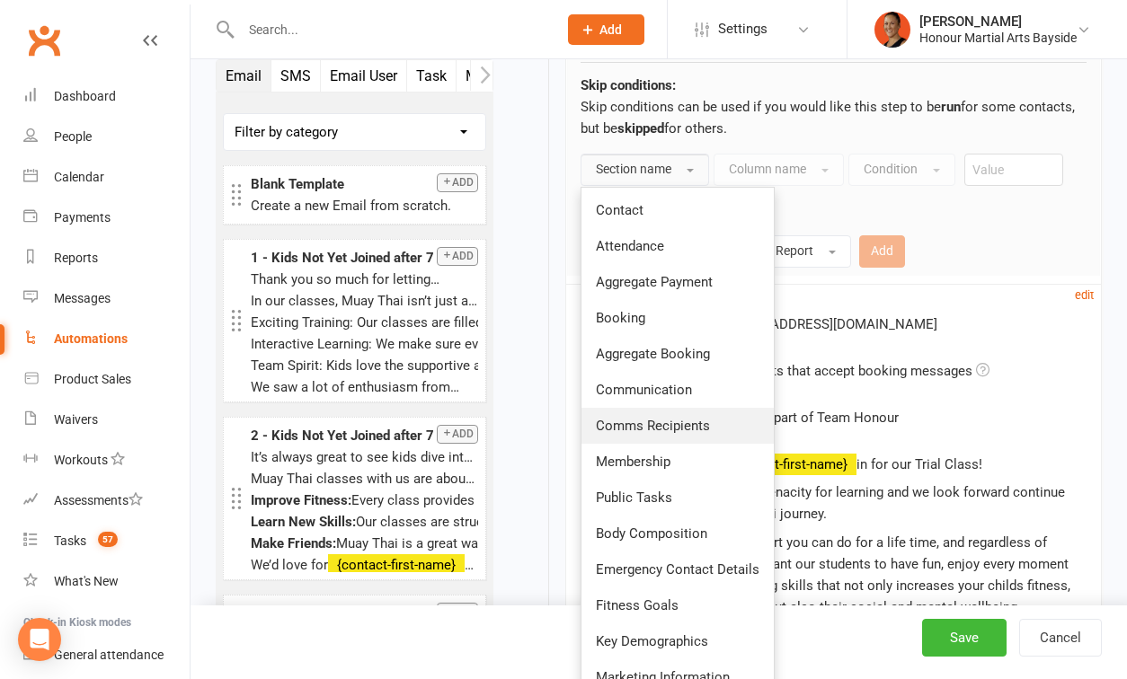
scroll to position [2420, 0]
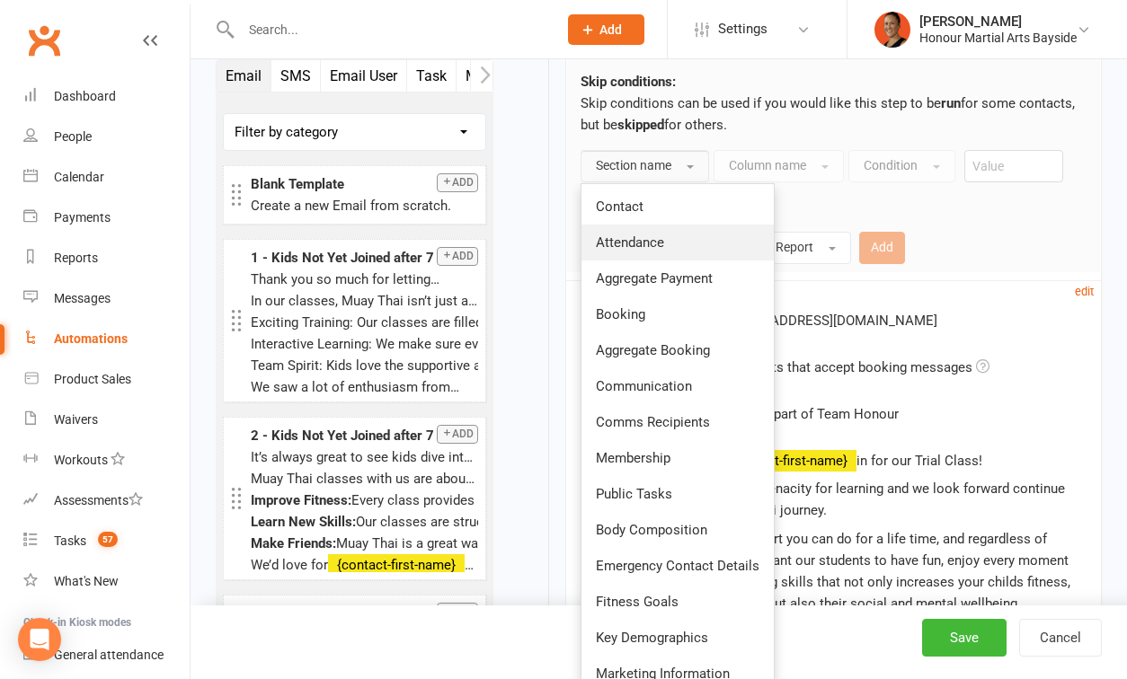
click at [693, 249] on link "Attendance" at bounding box center [677, 243] width 192 height 36
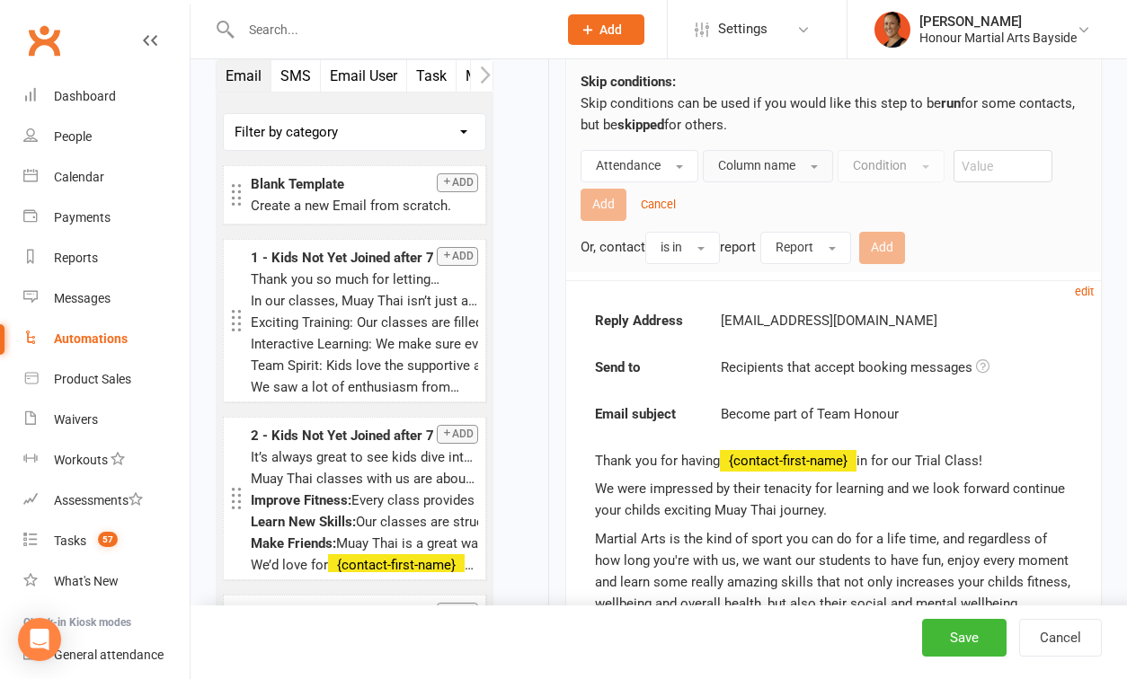
click at [755, 169] on span "Column name" at bounding box center [756, 165] width 77 height 14
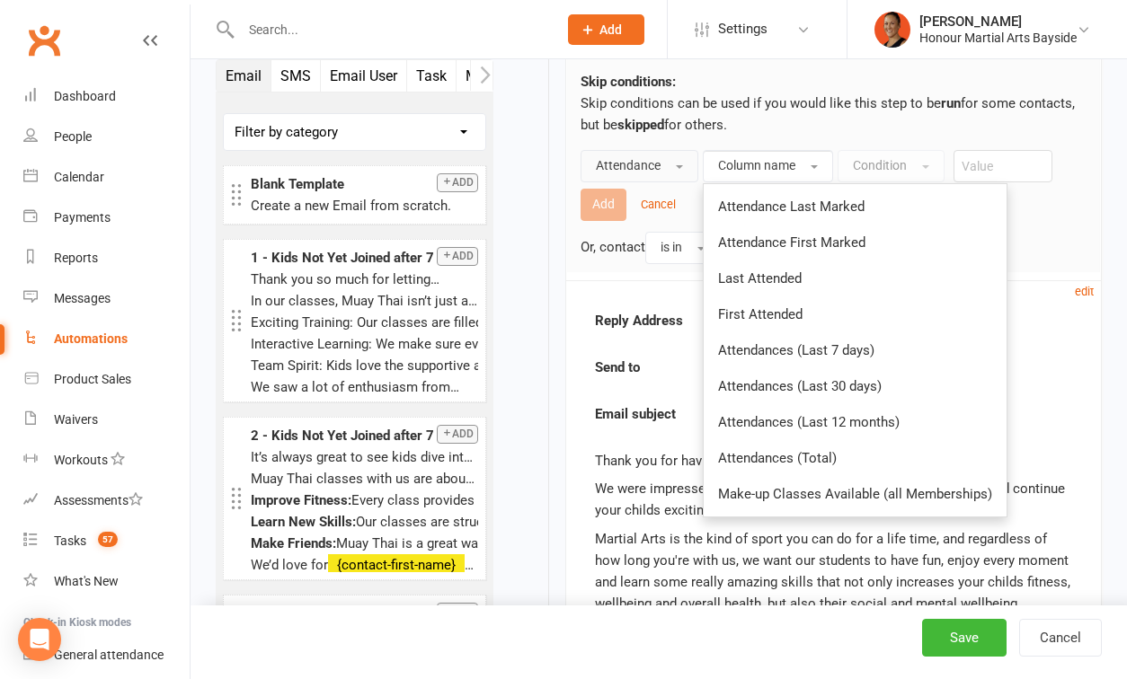
click at [634, 169] on span "Attendance" at bounding box center [628, 165] width 65 height 14
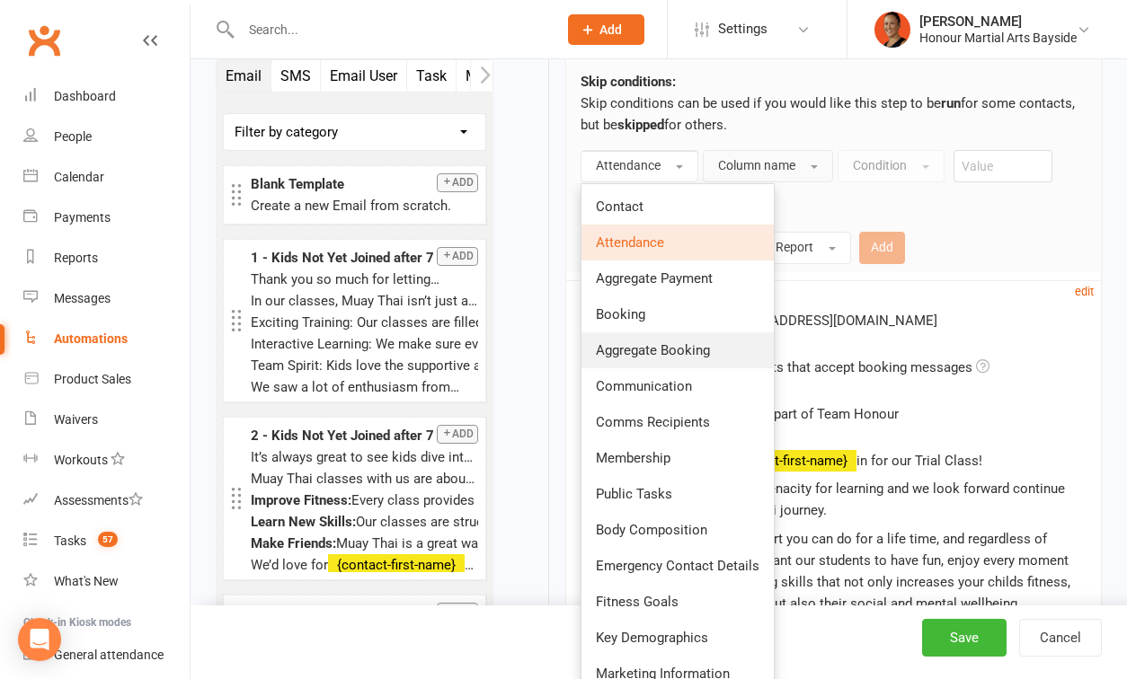
click at [627, 343] on span "Aggregate Booking" at bounding box center [653, 350] width 114 height 16
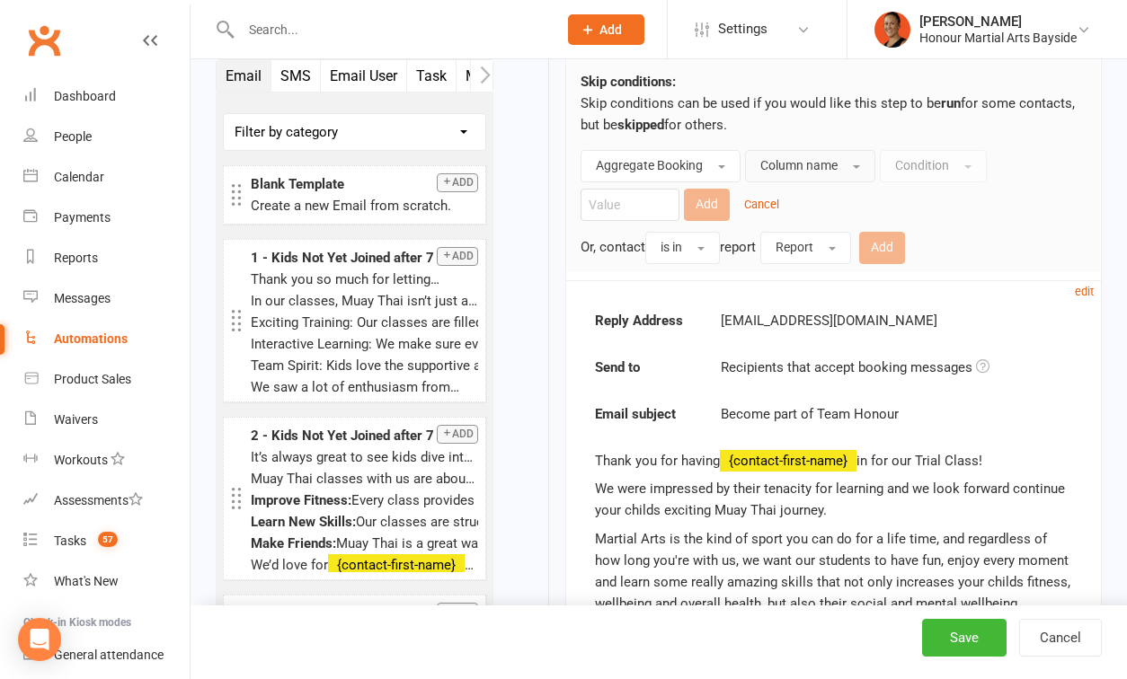
click at [816, 164] on span "Column name" at bounding box center [798, 165] width 77 height 14
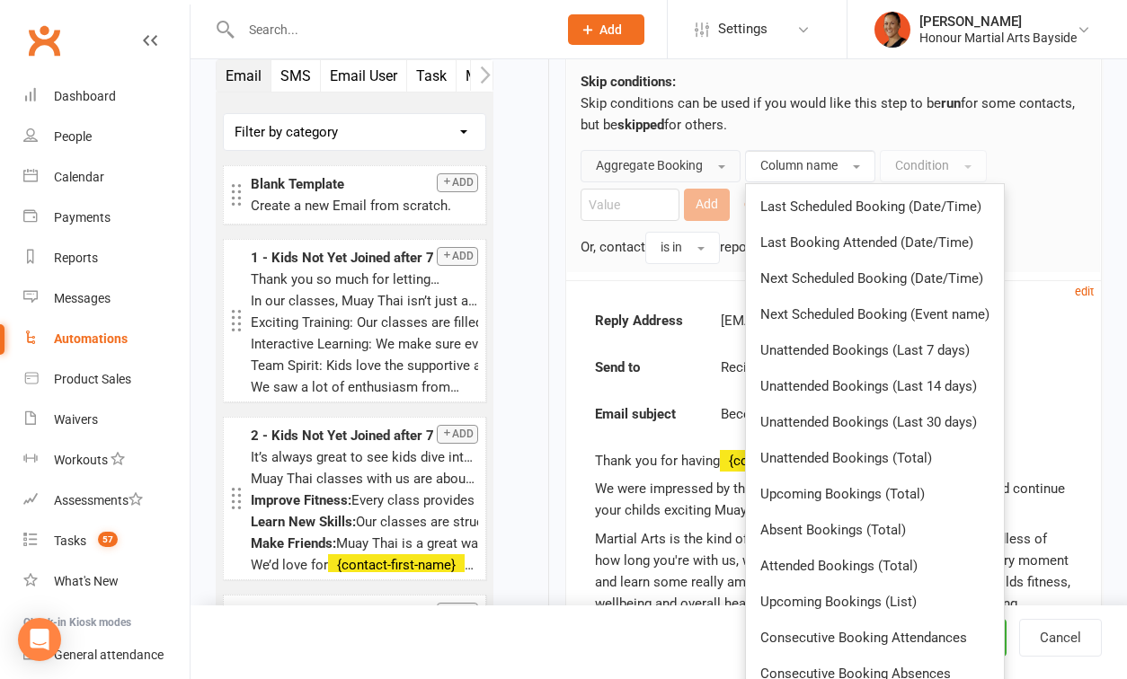
click at [661, 180] on button "Aggregate Booking" at bounding box center [661, 166] width 160 height 32
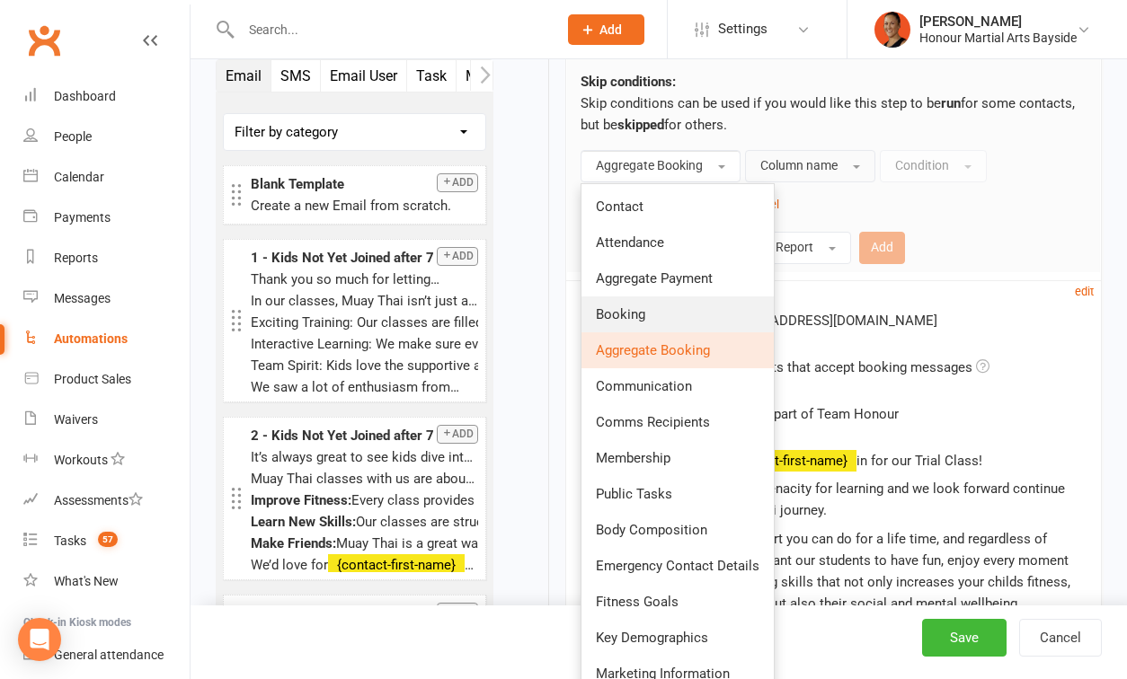
click at [682, 325] on link "Booking" at bounding box center [677, 315] width 192 height 36
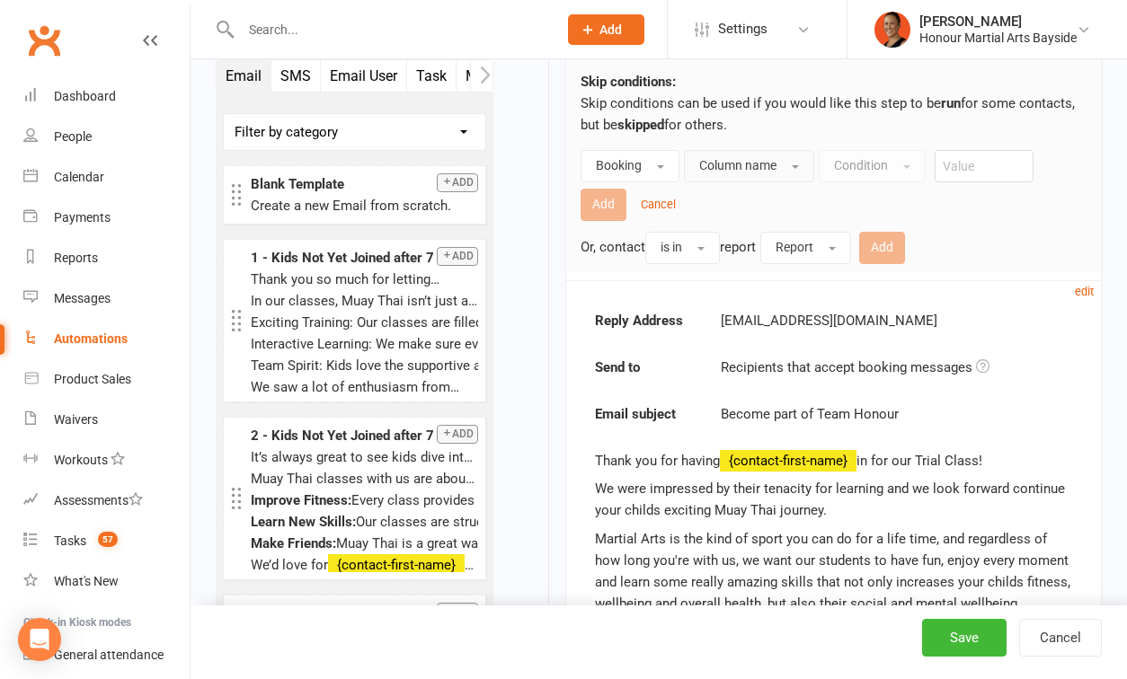
click at [758, 166] on span "Column name" at bounding box center [737, 165] width 77 height 14
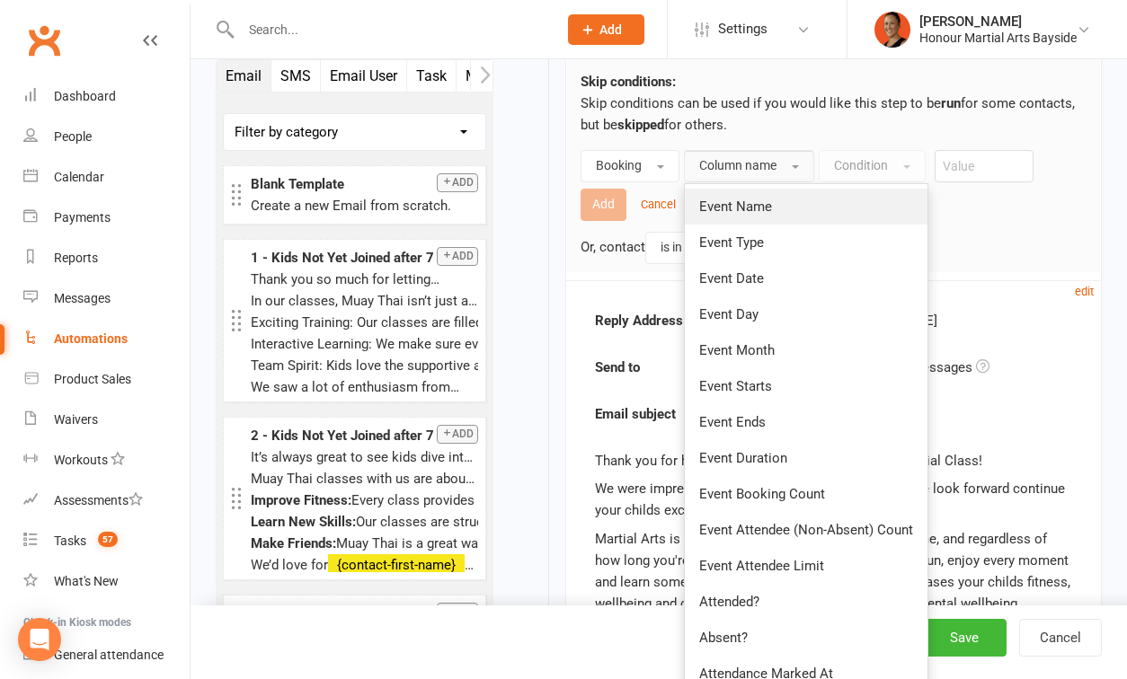
click at [749, 196] on link "Event Name" at bounding box center [806, 207] width 243 height 36
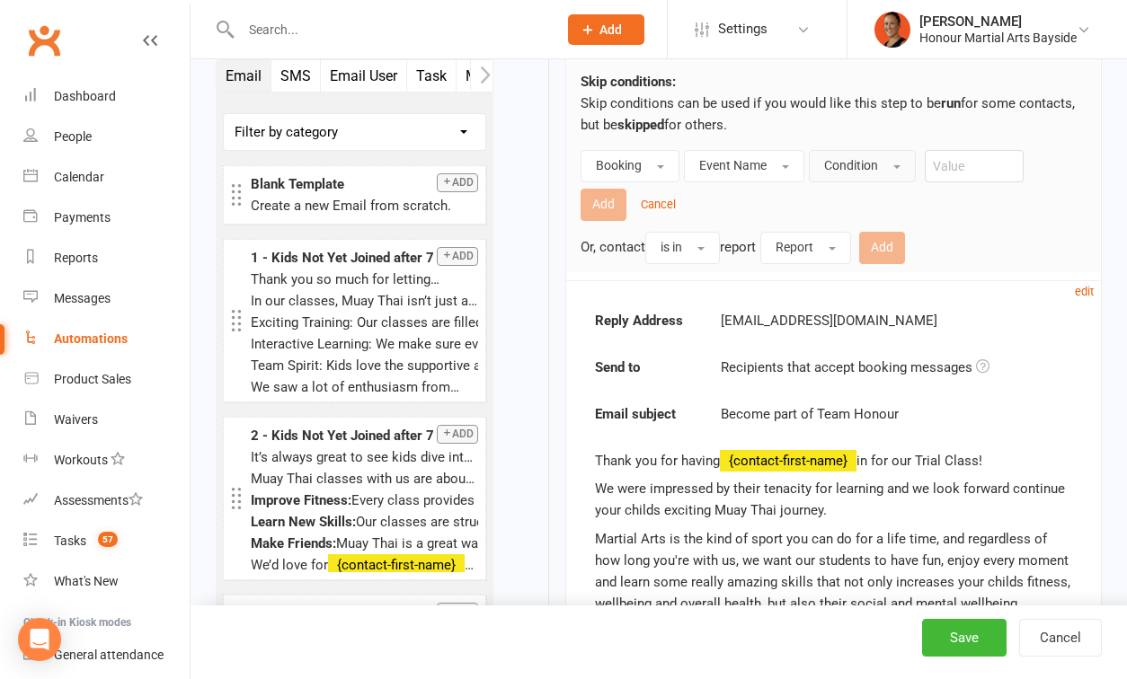
click at [843, 160] on span "Condition" at bounding box center [851, 165] width 54 height 14
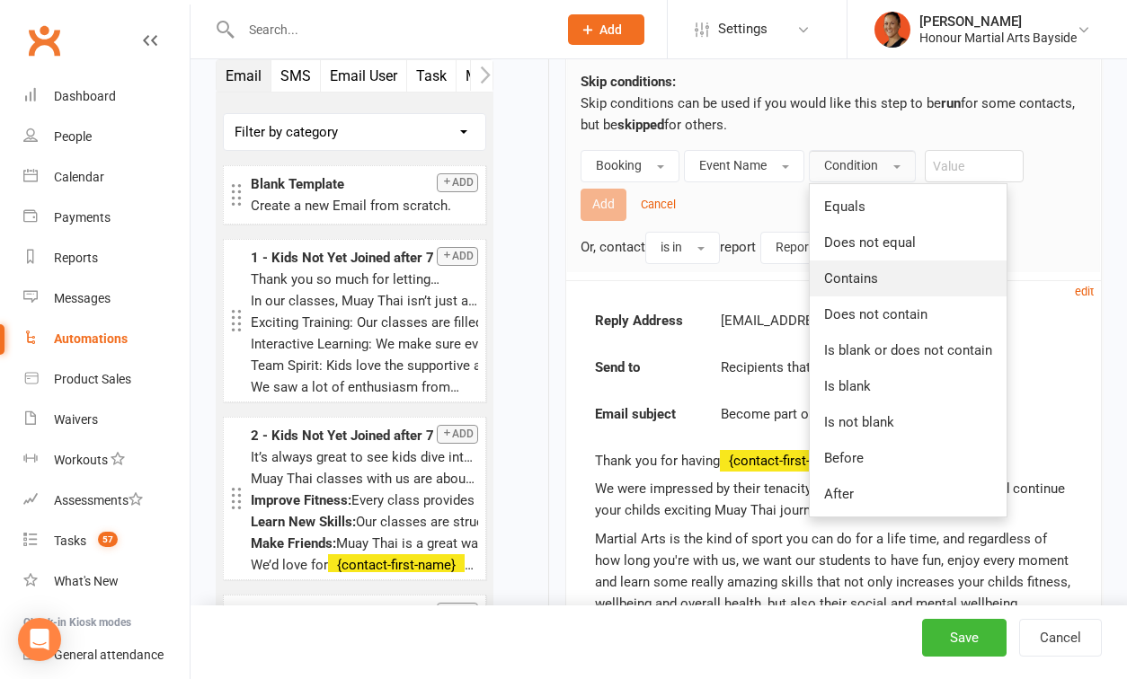
click at [858, 277] on span "Contains" at bounding box center [851, 278] width 54 height 16
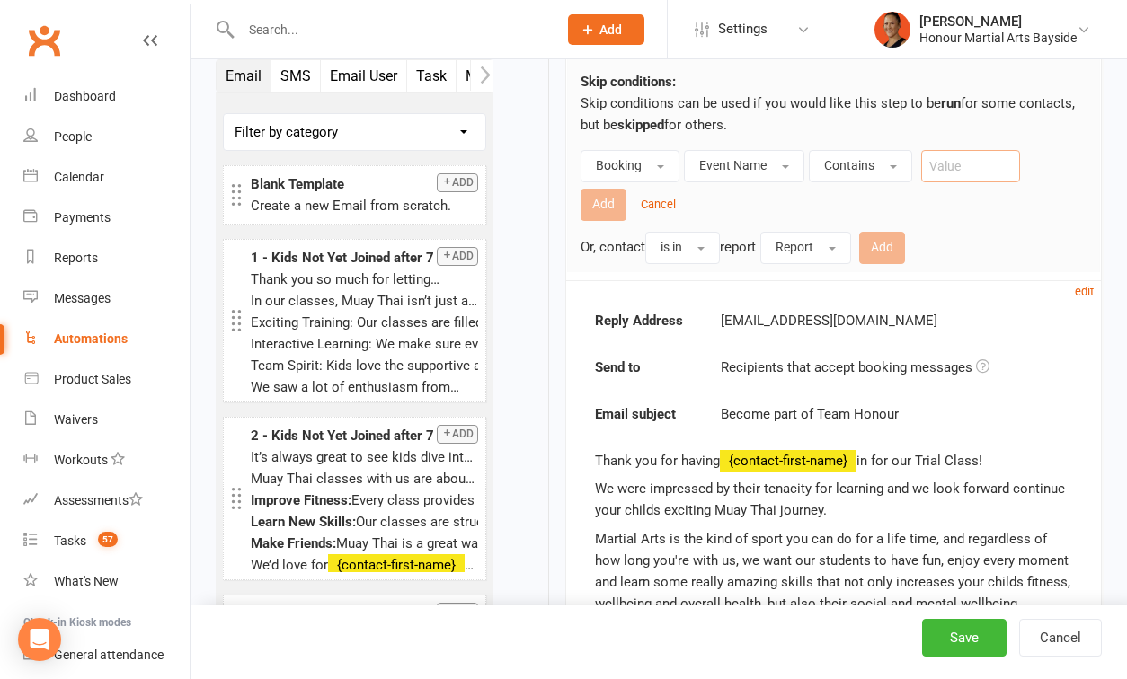
click at [970, 161] on input "text" at bounding box center [970, 166] width 99 height 32
type input "years"
click at [607, 196] on button "Add" at bounding box center [604, 205] width 46 height 32
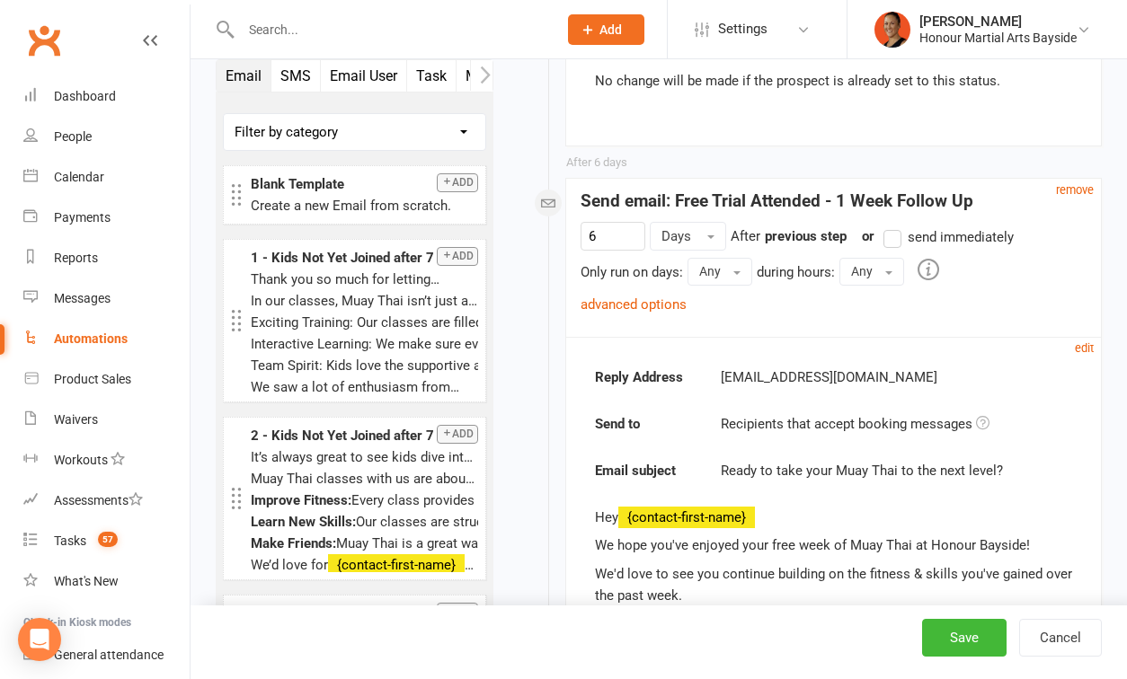
scroll to position [1279, 0]
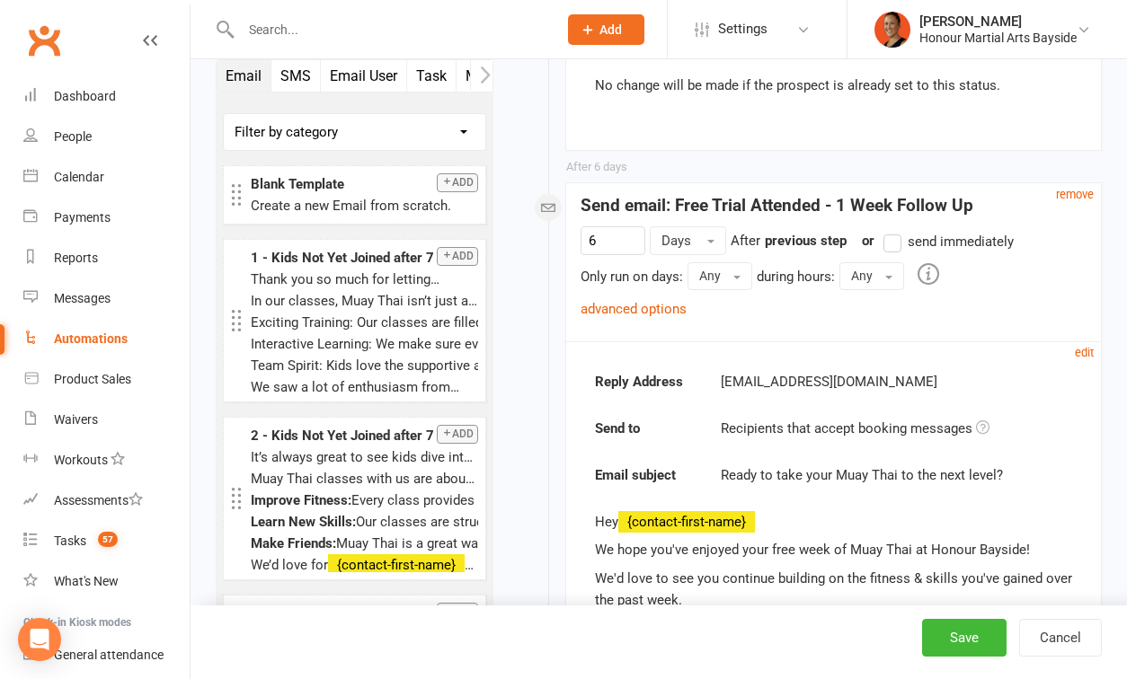
click at [654, 297] on div "6 Days After Booking marked attended previous step or send immediately Only run…" at bounding box center [834, 272] width 506 height 93
click at [650, 319] on div "advanced options" at bounding box center [634, 309] width 106 height 22
click at [651, 309] on link "advanced options" at bounding box center [634, 309] width 106 height 16
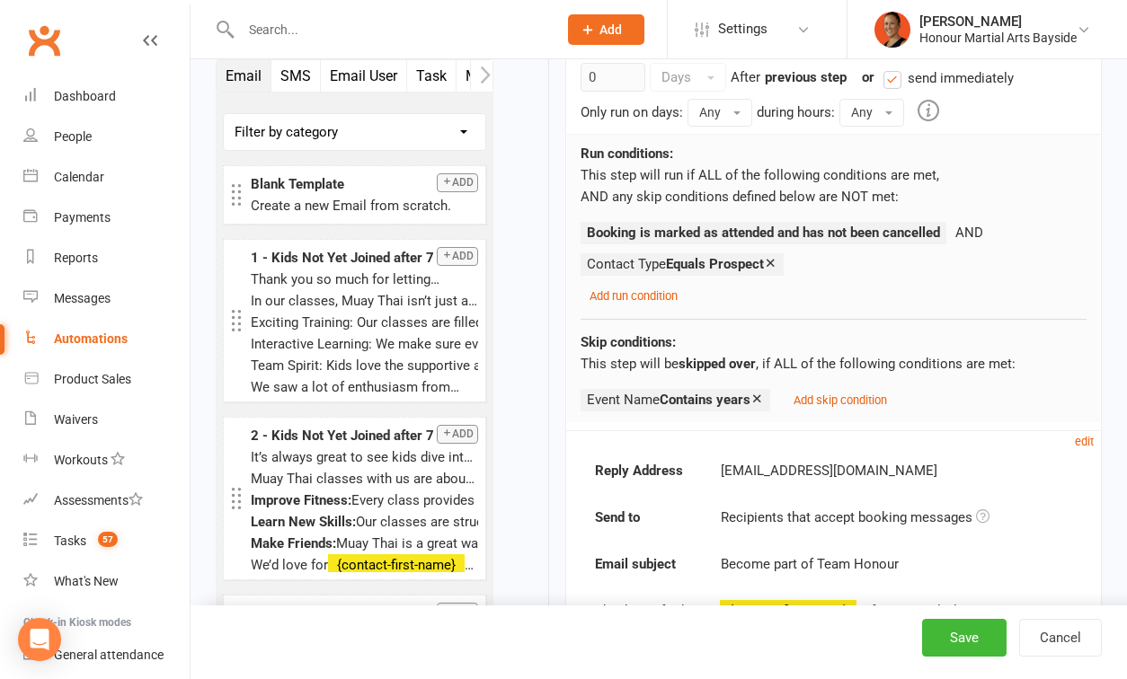
scroll to position [2415, 0]
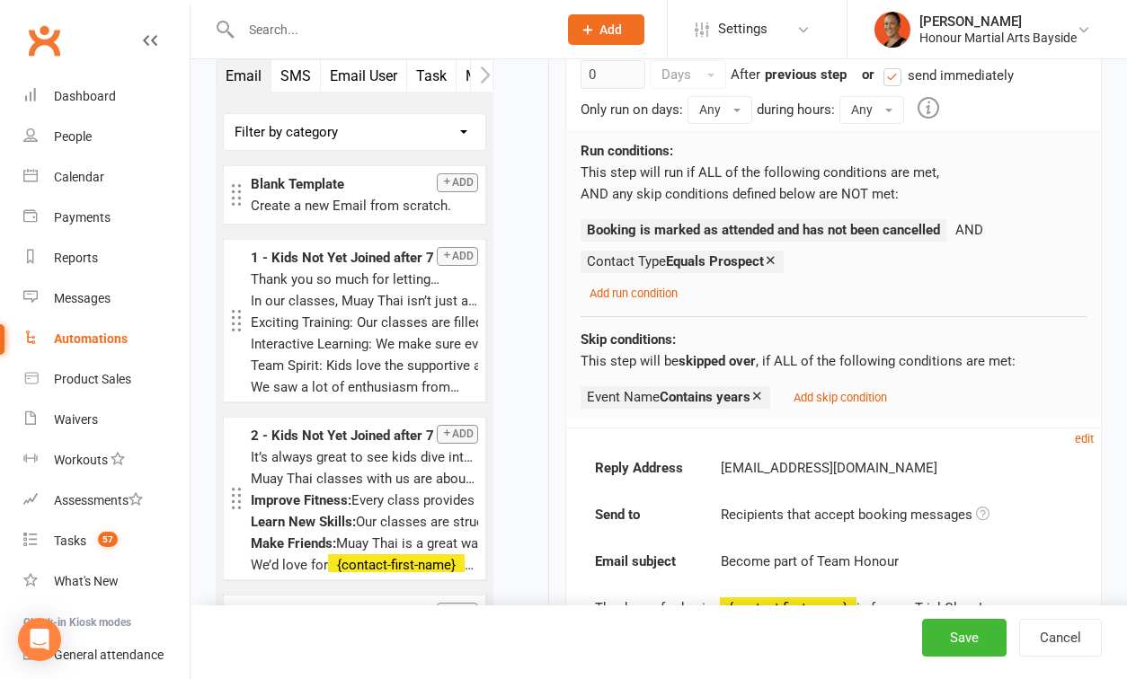
click at [759, 390] on icon at bounding box center [756, 395] width 13 height 13
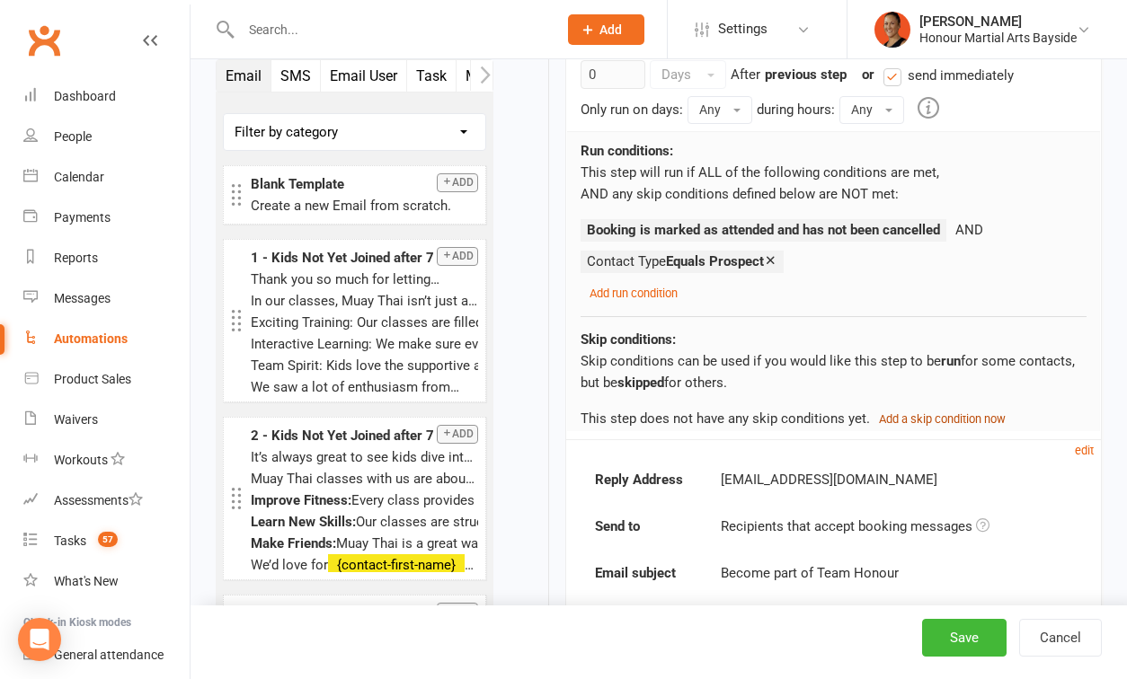
click at [884, 421] on small "Add a skip condition now" at bounding box center [942, 418] width 127 height 13
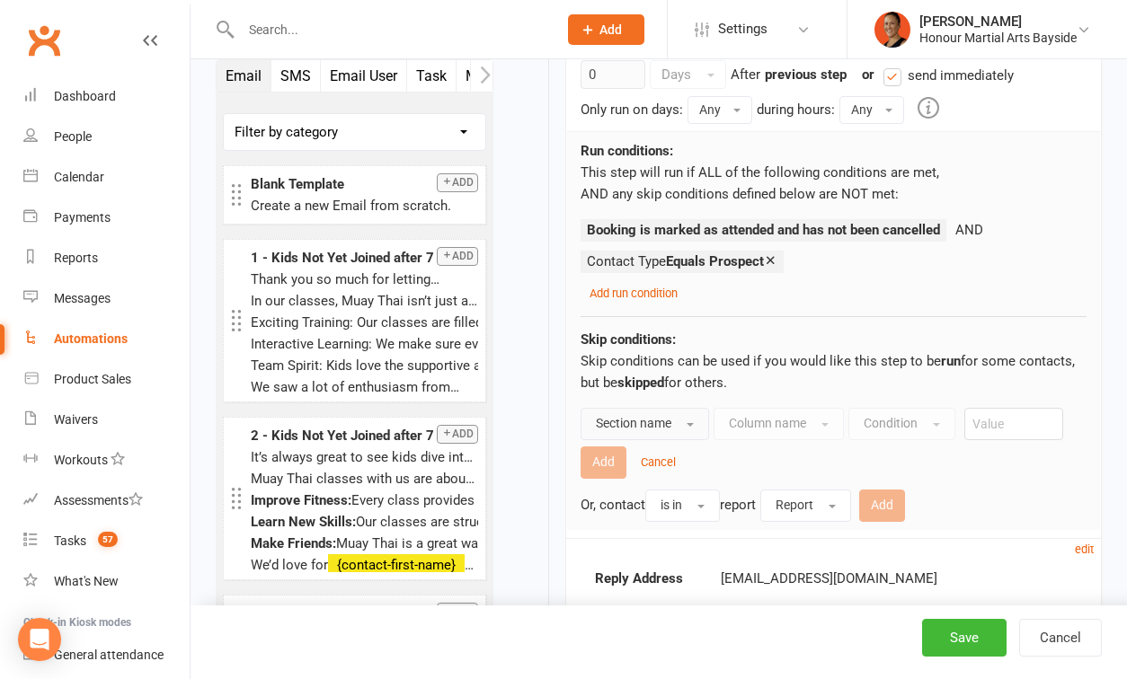
click at [648, 423] on span "Section name" at bounding box center [633, 423] width 75 height 14
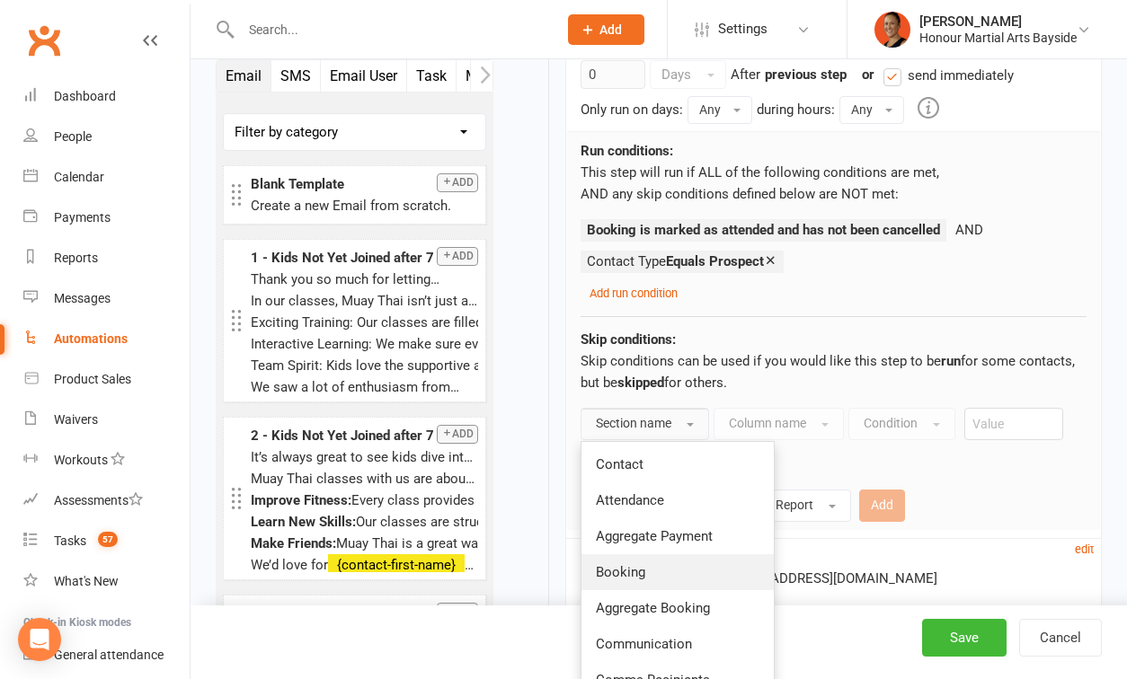
click at [637, 586] on link "Booking" at bounding box center [677, 572] width 192 height 36
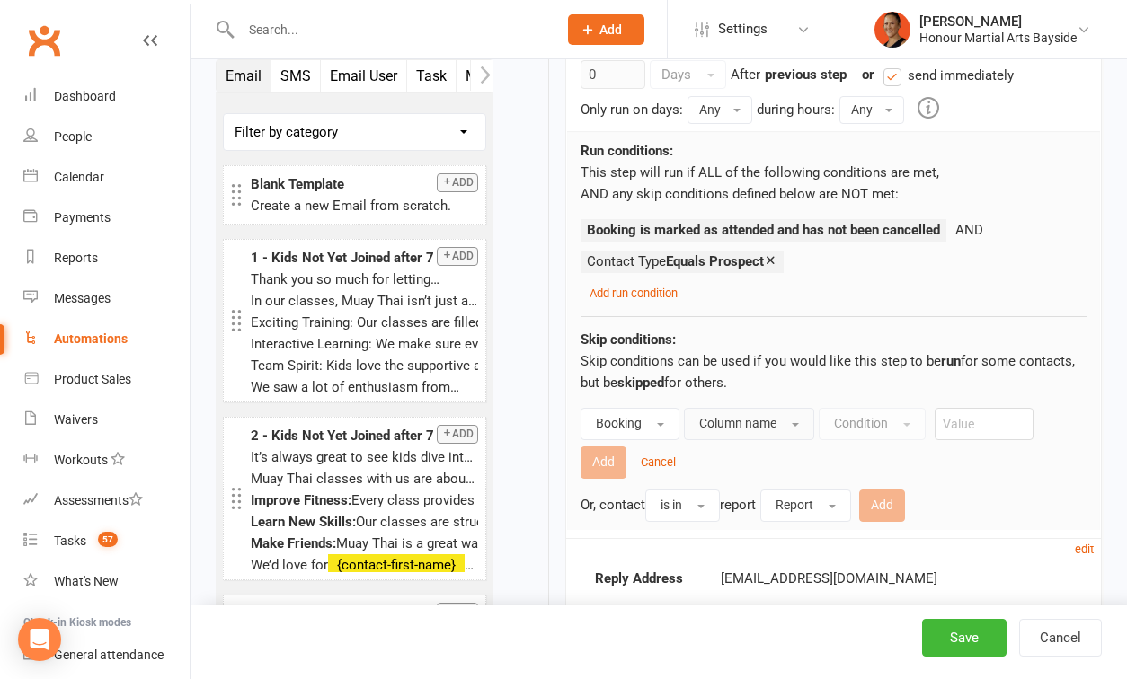
click at [753, 420] on span "Column name" at bounding box center [737, 423] width 77 height 14
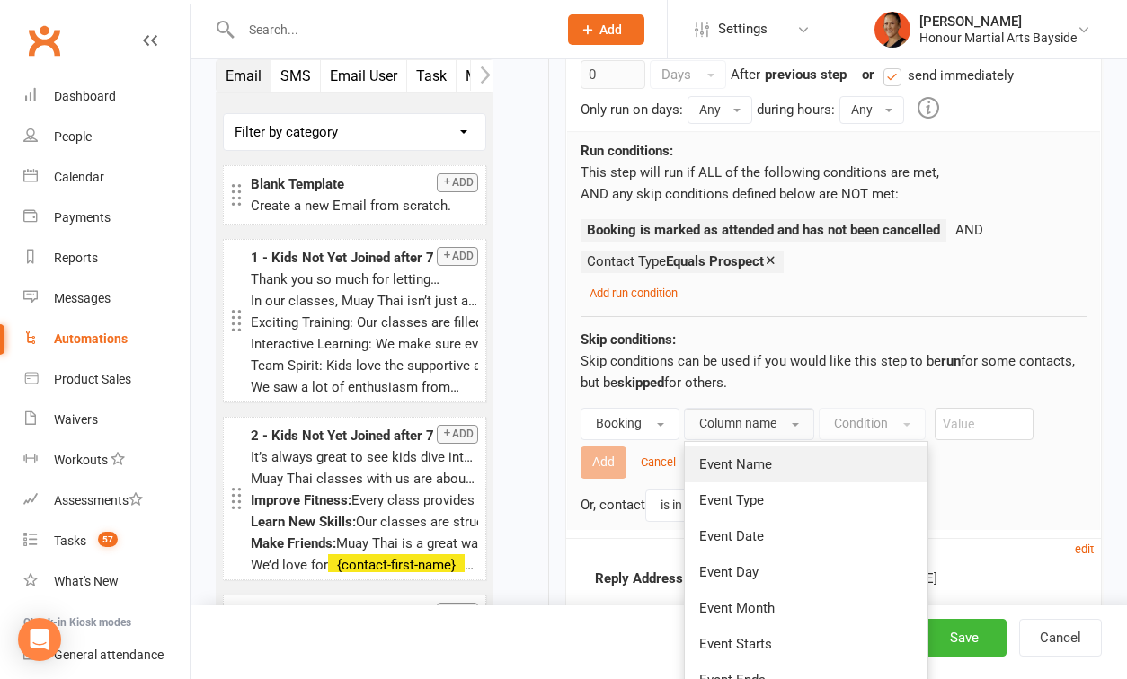
click at [742, 457] on span "Event Name" at bounding box center [735, 465] width 73 height 16
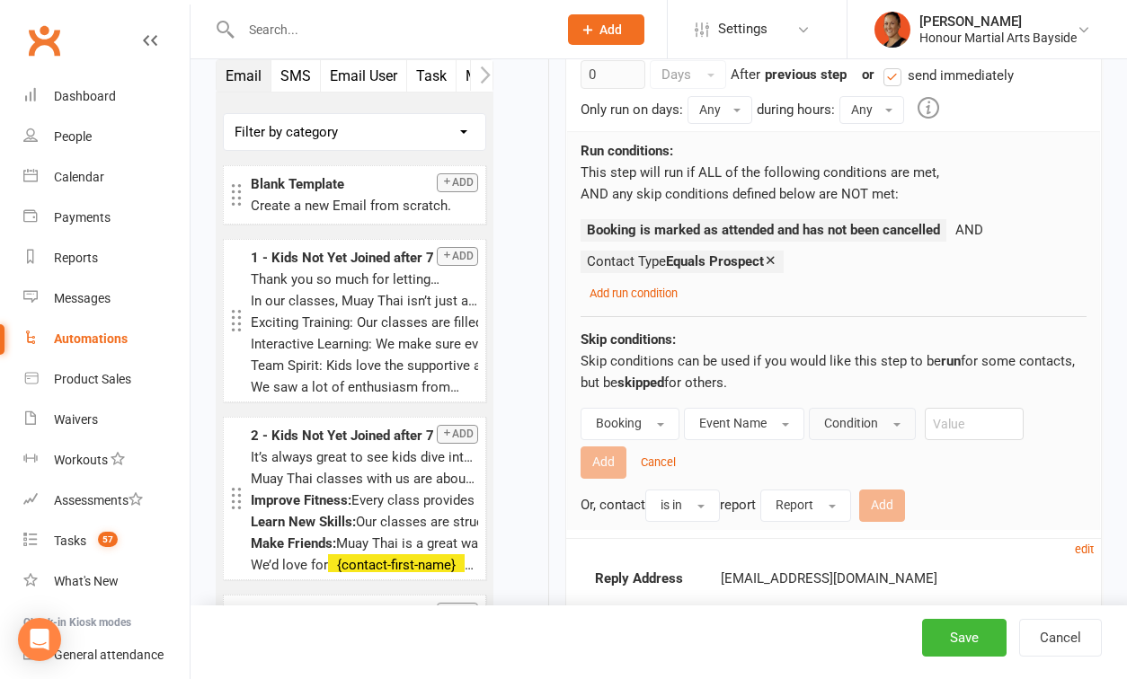
click at [873, 420] on span "Condition" at bounding box center [851, 423] width 54 height 14
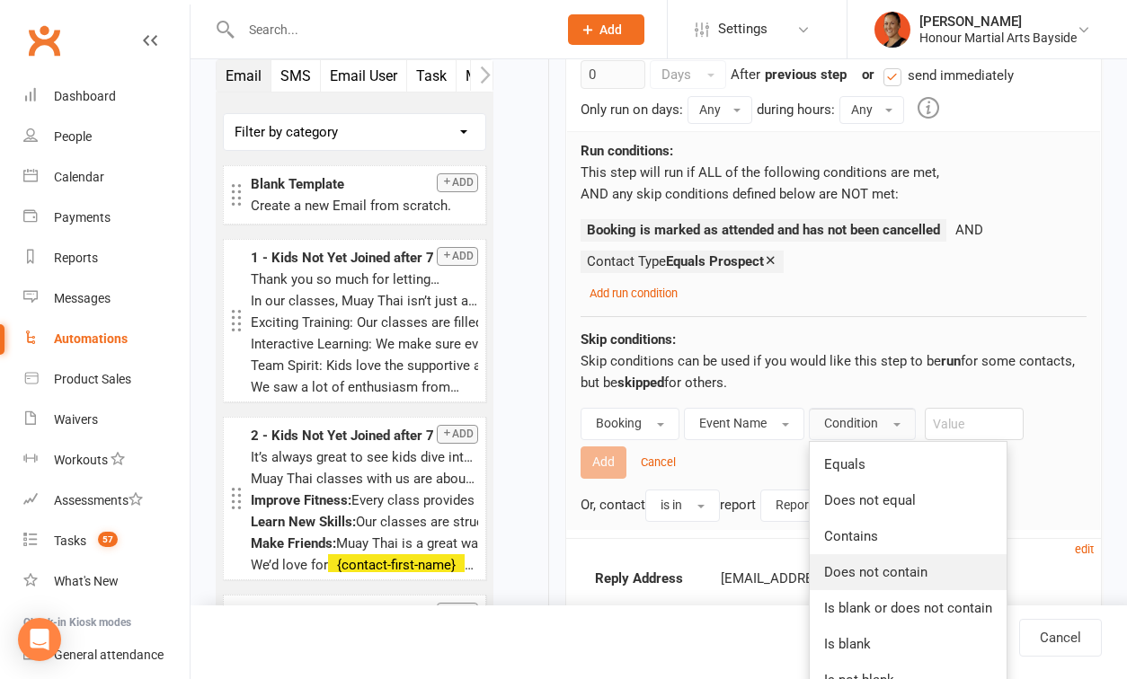
click at [855, 564] on span "Does not contain" at bounding box center [875, 572] width 103 height 16
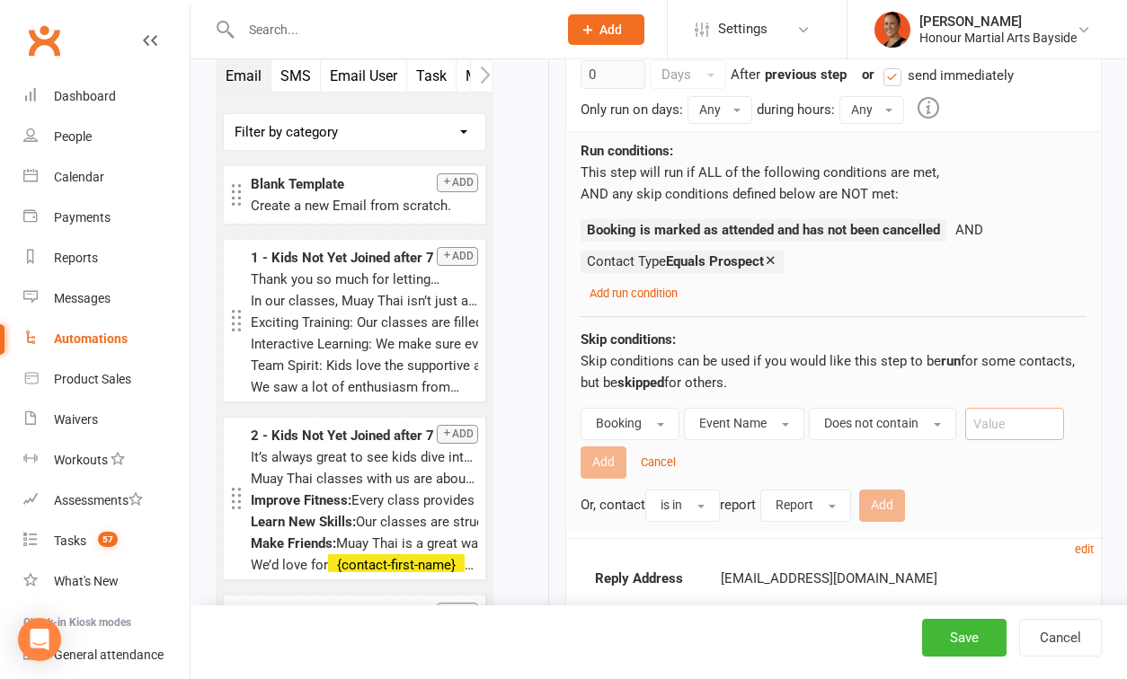
click at [1008, 428] on input "text" at bounding box center [1014, 424] width 99 height 32
type input "years"
click at [603, 455] on button "Add" at bounding box center [604, 463] width 46 height 32
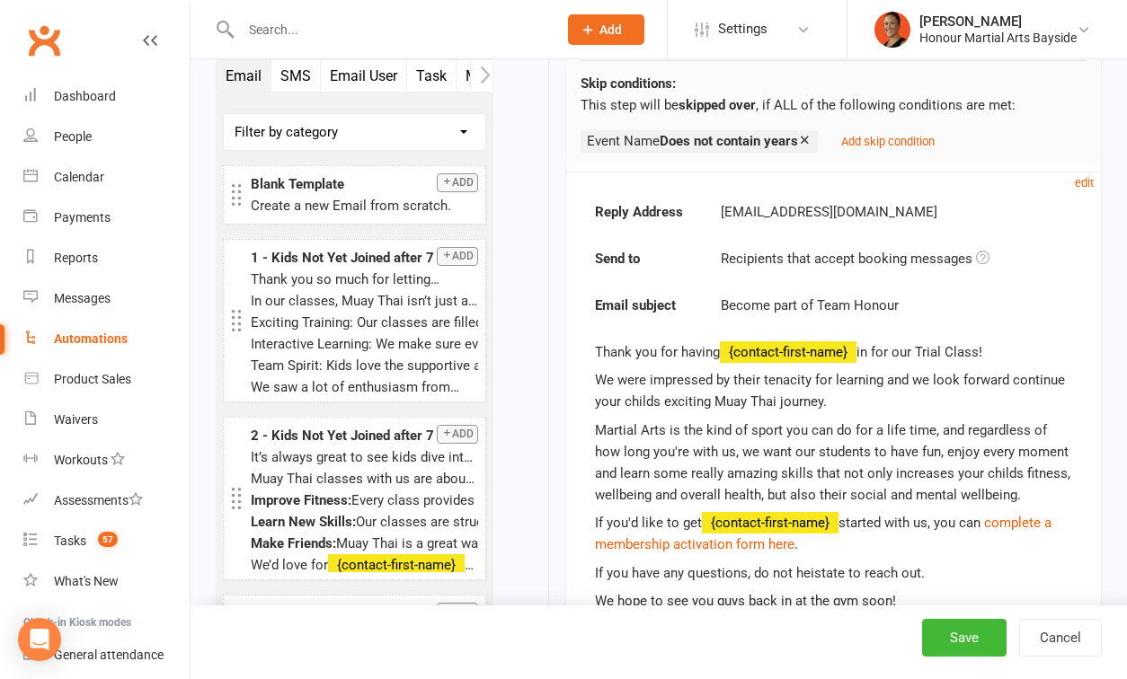
scroll to position [2673, 0]
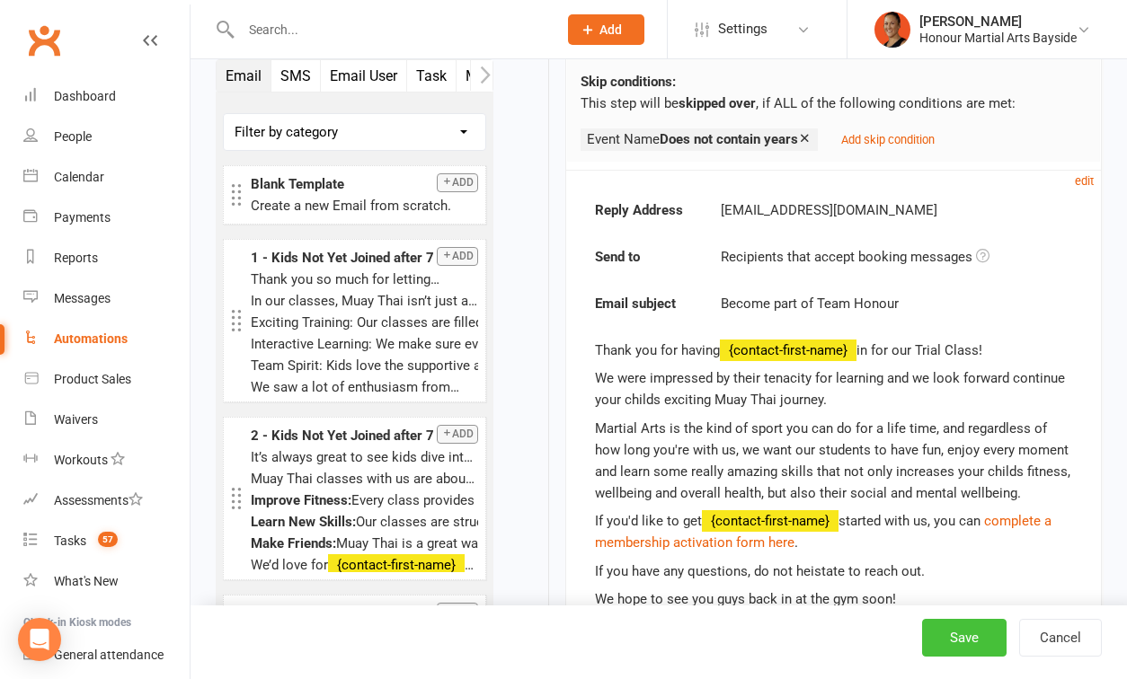
click at [967, 643] on button "Save" at bounding box center [964, 638] width 84 height 38
select select "100"
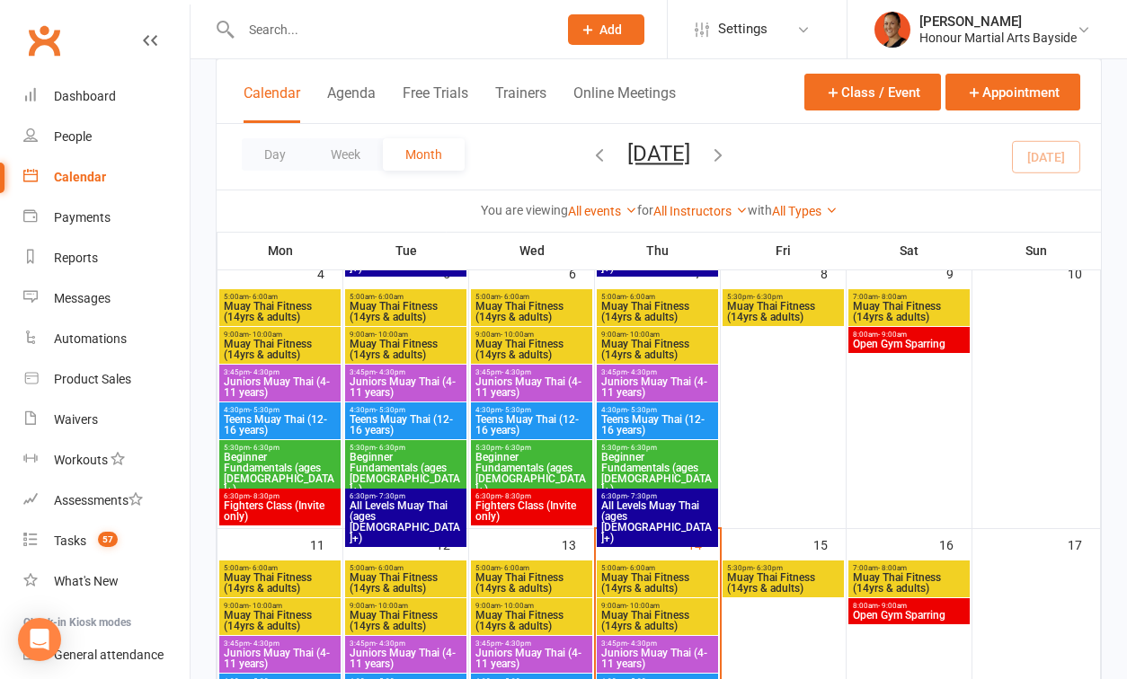
scroll to position [382, 0]
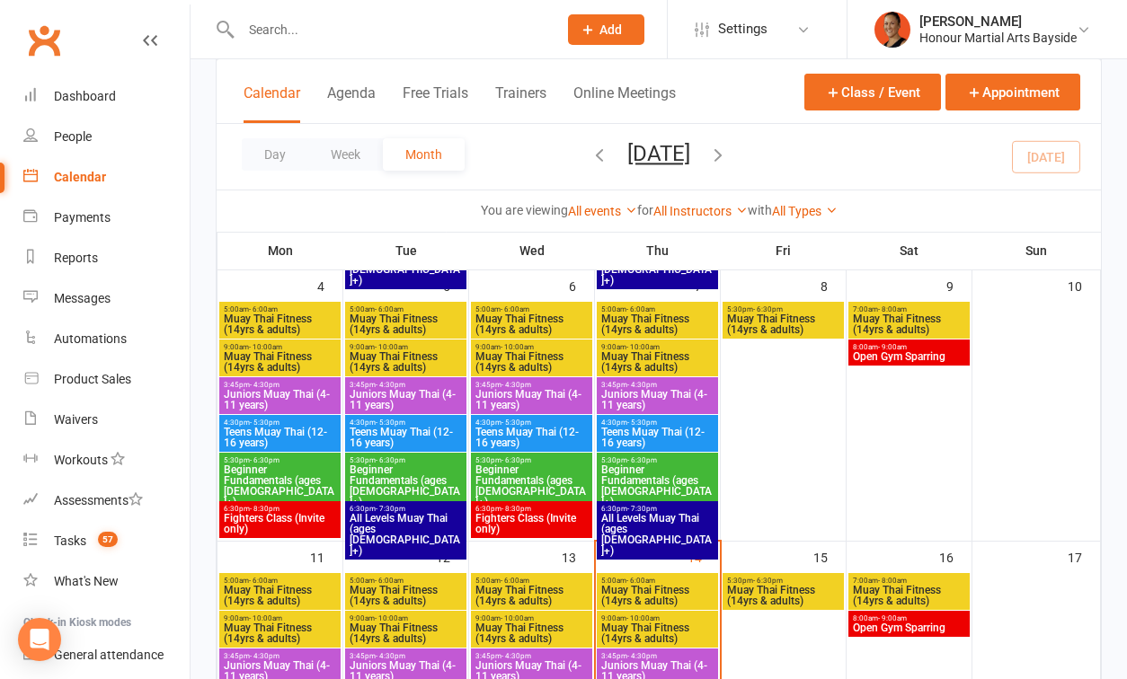
click at [935, 49] on li "[PERSON_NAME] Honour Martial Arts Bayside Signed in as: Honour Martial Arts Bay…" at bounding box center [987, 29] width 280 height 58
click at [934, 40] on div "Honour Martial Arts Bayside" at bounding box center [997, 38] width 157 height 16
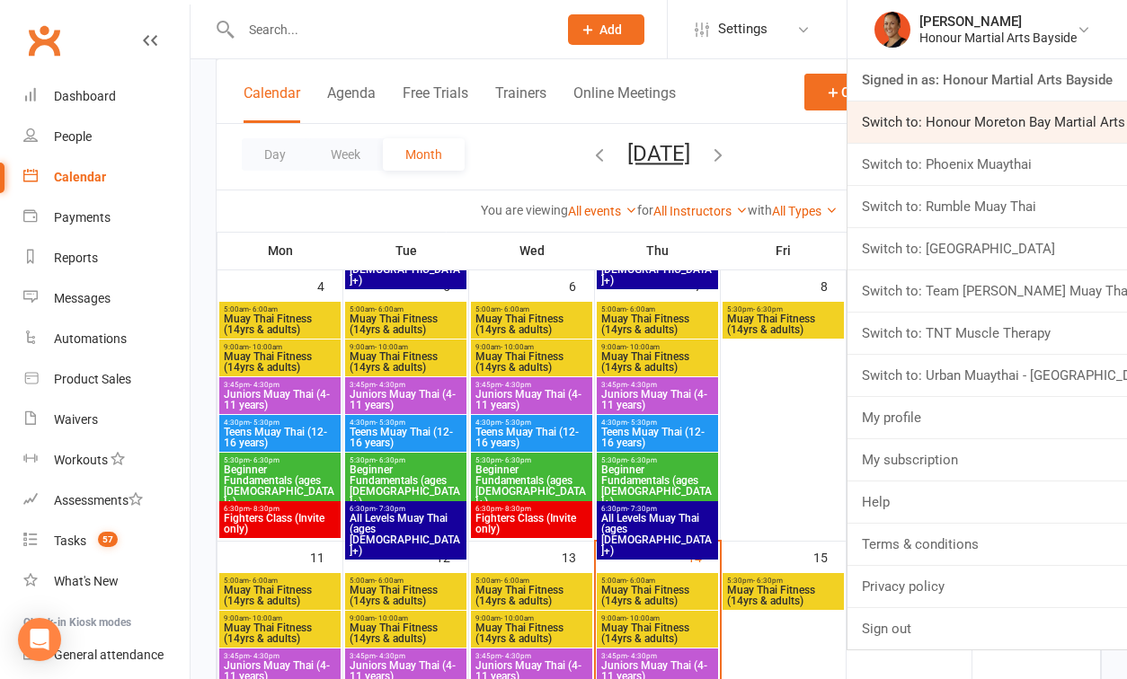
click at [935, 130] on link "Switch to: Honour Moreton Bay Martial Arts Academy" at bounding box center [986, 122] width 279 height 41
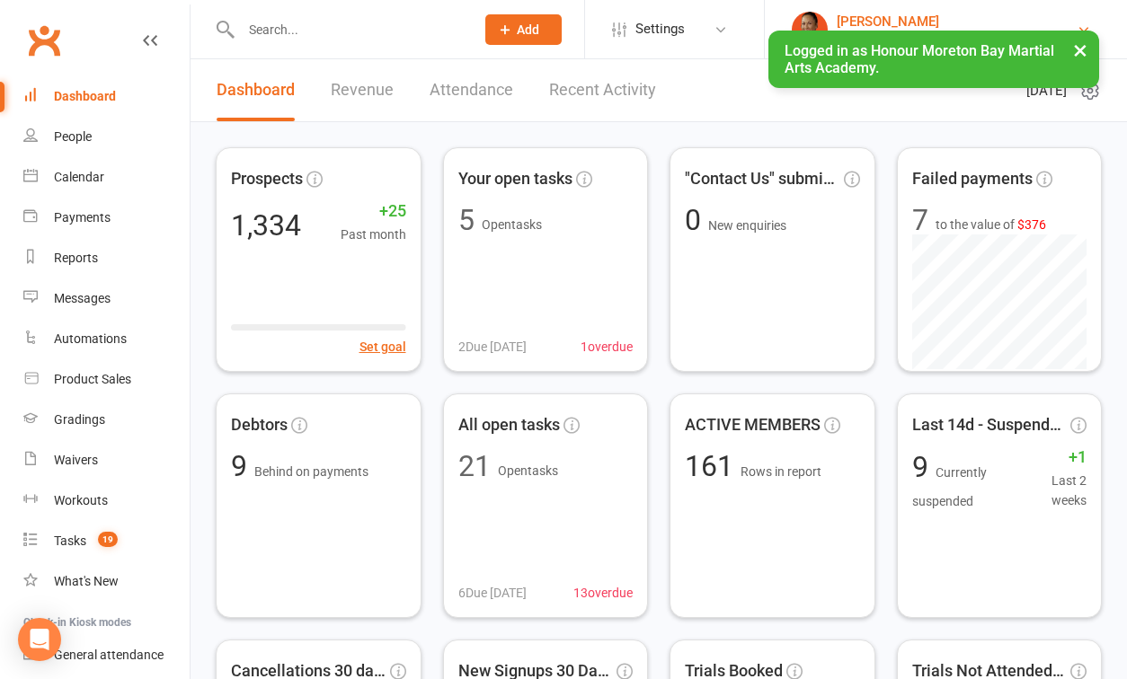
click at [892, 18] on div "[PERSON_NAME]" at bounding box center [957, 21] width 240 height 16
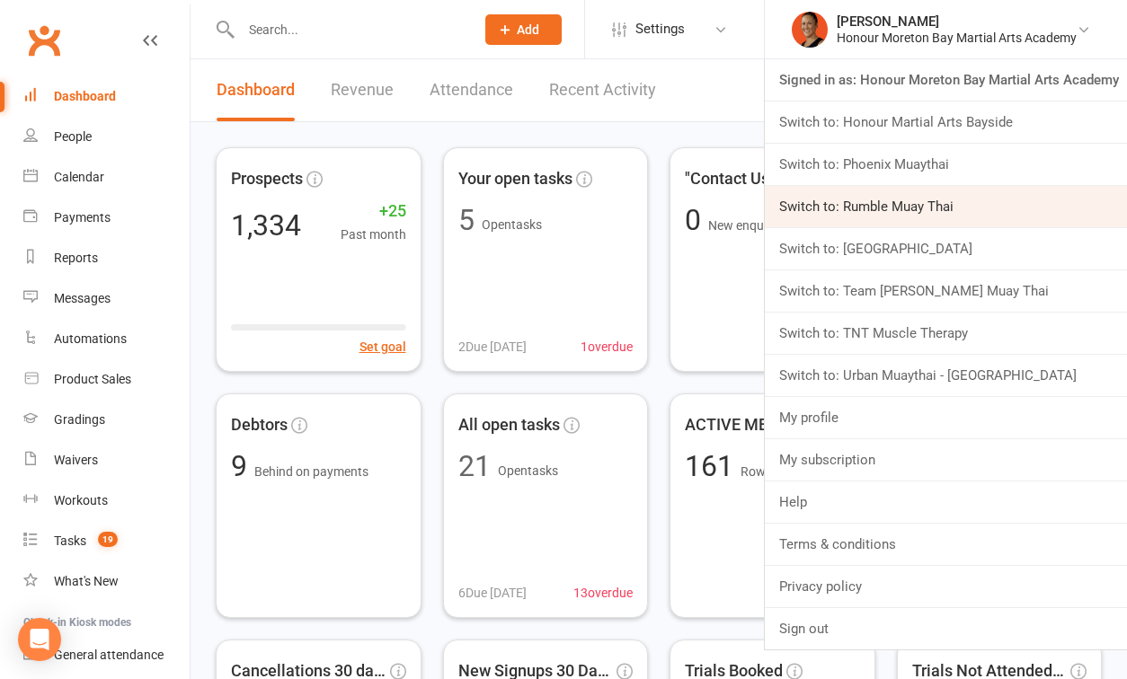
click at [881, 191] on link "Switch to: Rumble Muay Thai" at bounding box center [946, 206] width 362 height 41
